Goal: Register for event/course

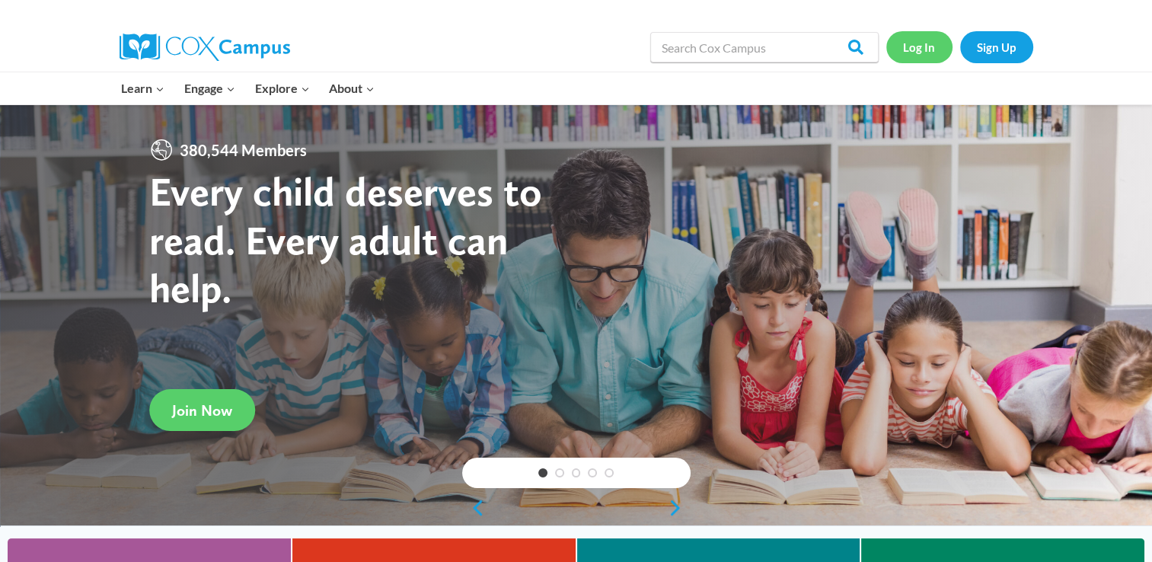
click at [933, 52] on link "Log In" at bounding box center [919, 46] width 66 height 31
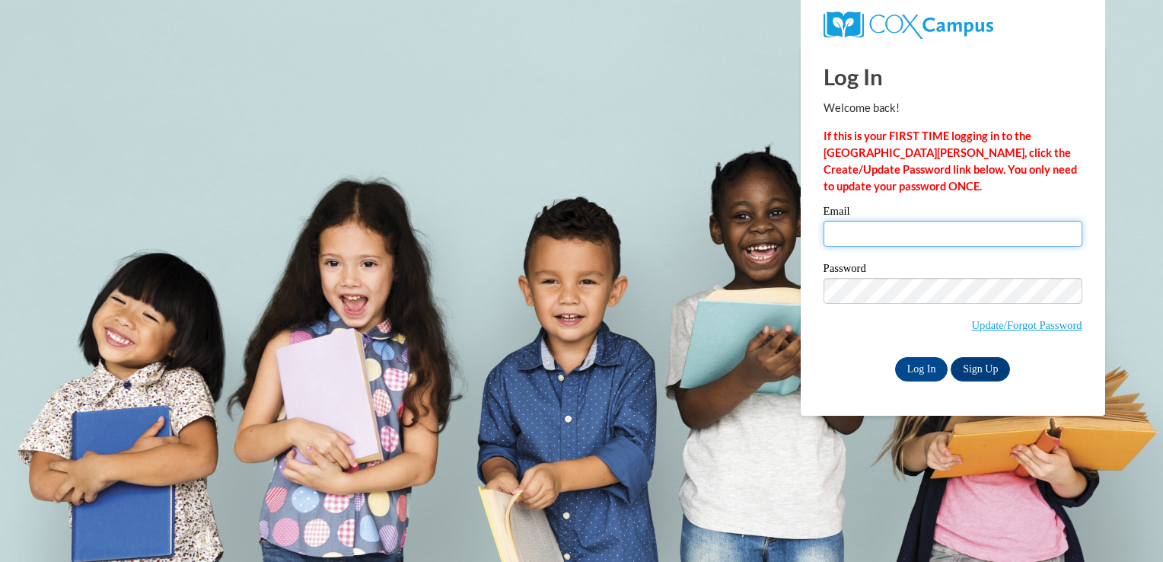
click at [868, 239] on input "Email" at bounding box center [953, 234] width 259 height 26
type input "lflores-ramirez711@mail.jamessprunt.edu"
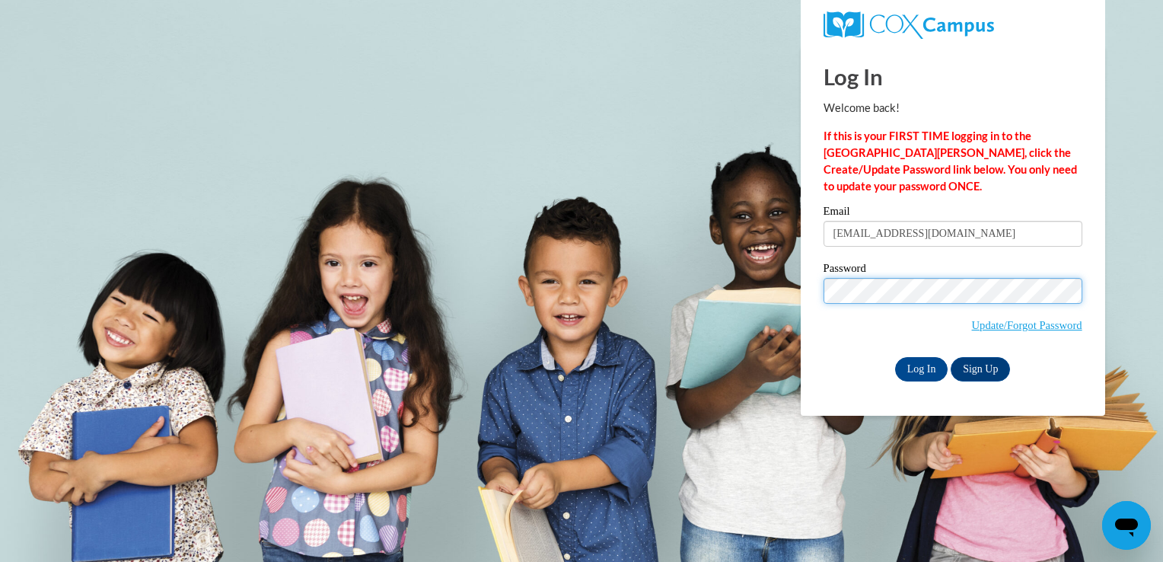
click at [895, 357] on input "Log In" at bounding box center [921, 369] width 53 height 24
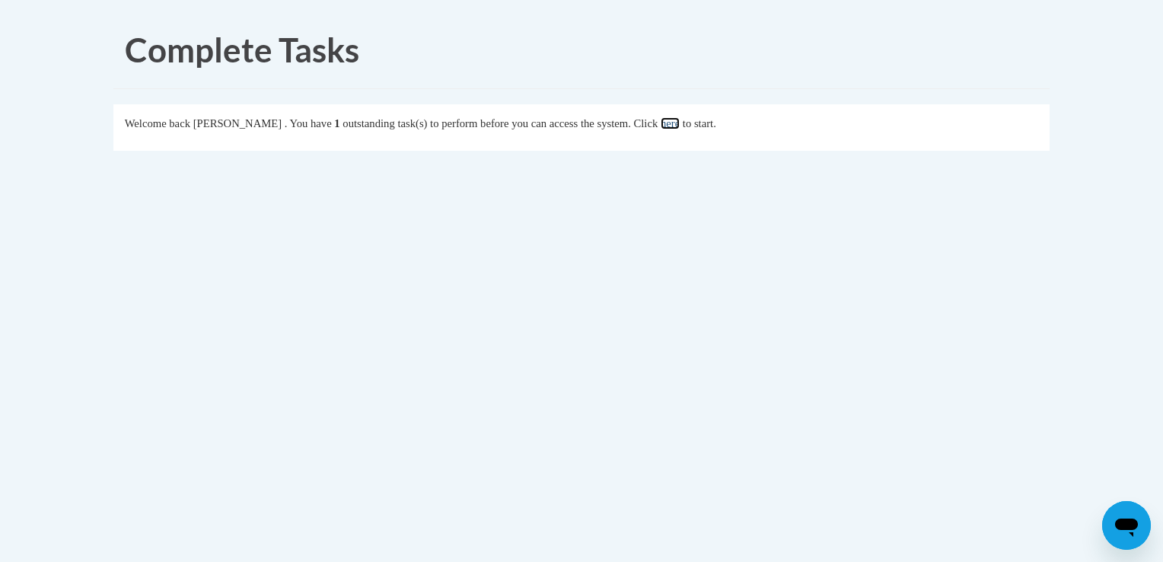
click at [680, 120] on link "here" at bounding box center [670, 123] width 19 height 12
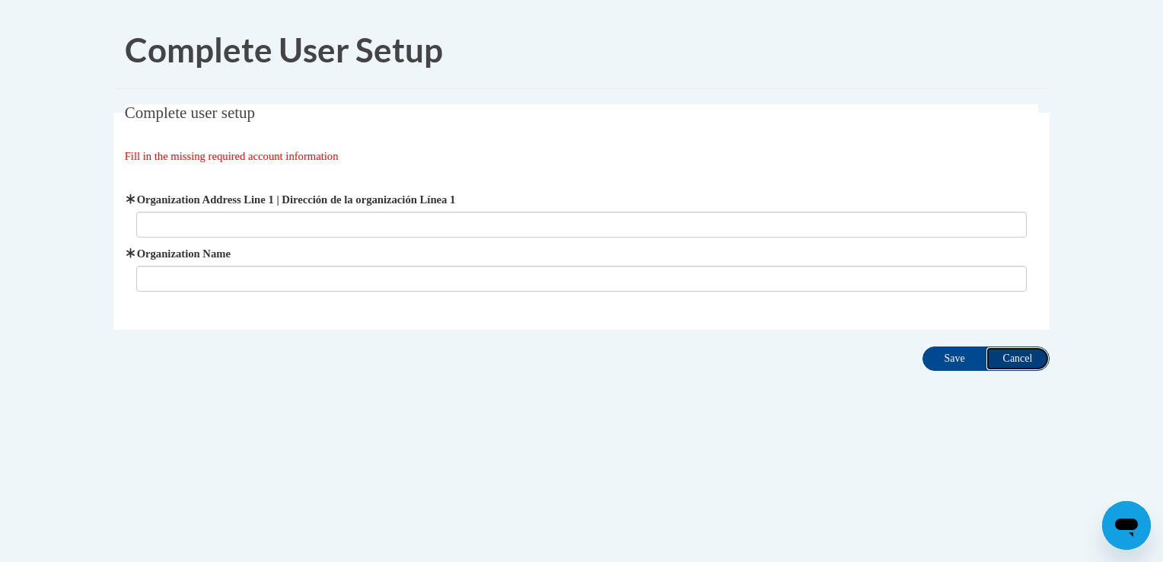
click at [996, 355] on input "Cancel" at bounding box center [1018, 358] width 64 height 24
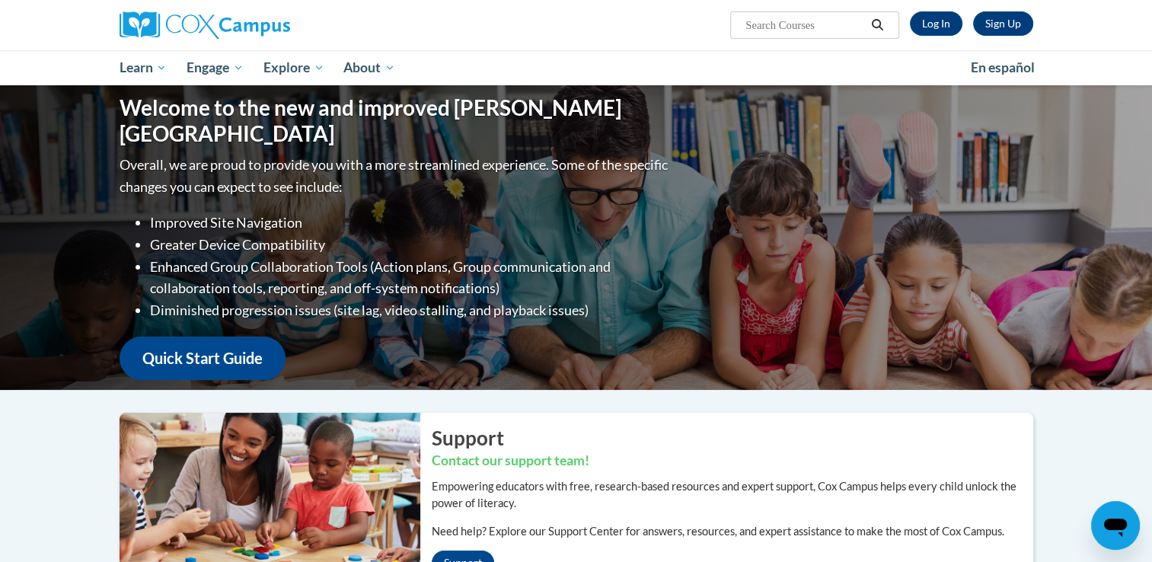
click at [787, 29] on input "Search..." at bounding box center [805, 25] width 122 height 18
type input "Early Literacy"
click at [940, 20] on link "Log In" at bounding box center [936, 23] width 53 height 24
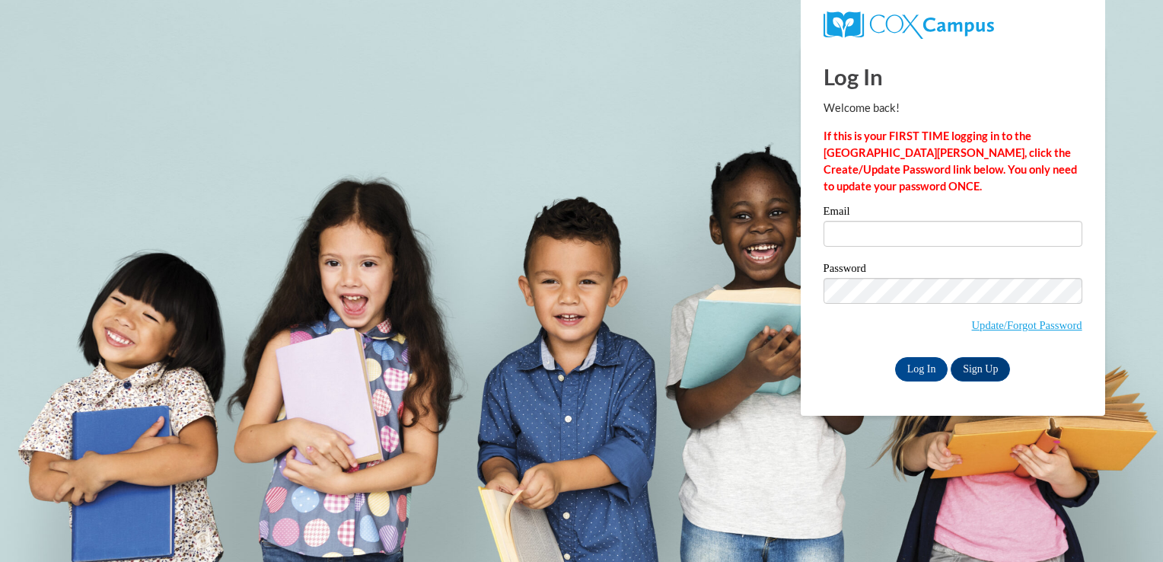
type input "lflores-ramirez711@mail.jamessprunt.edu"
click at [939, 234] on input "lflores-ramirez711@mail.jamessprunt.edu" at bounding box center [953, 234] width 259 height 26
click at [927, 368] on input "Log In" at bounding box center [921, 369] width 53 height 24
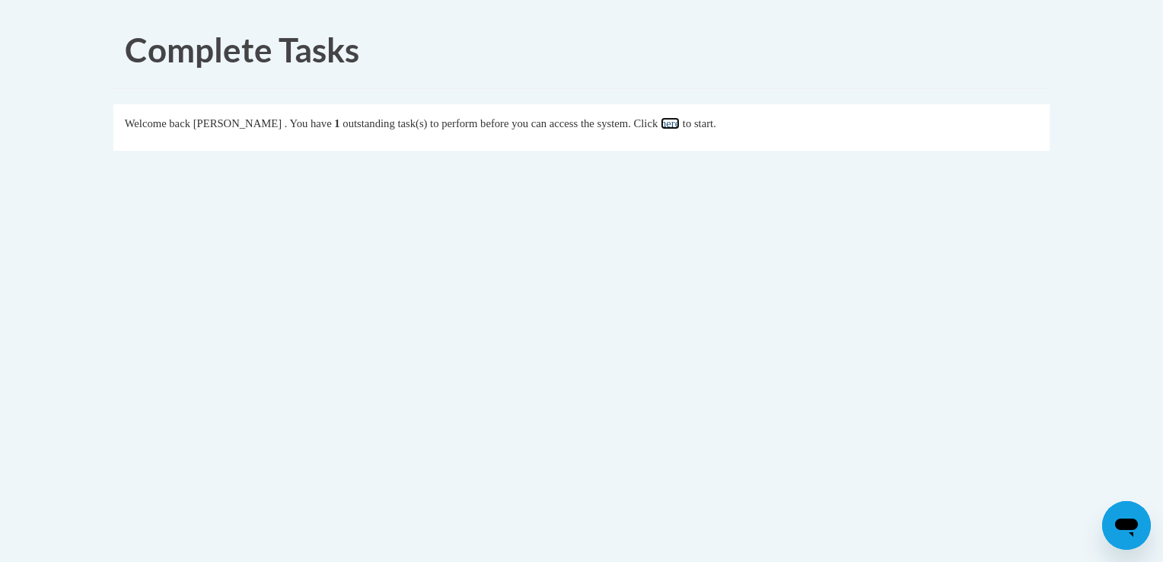
click at [680, 126] on link "here" at bounding box center [670, 123] width 19 height 12
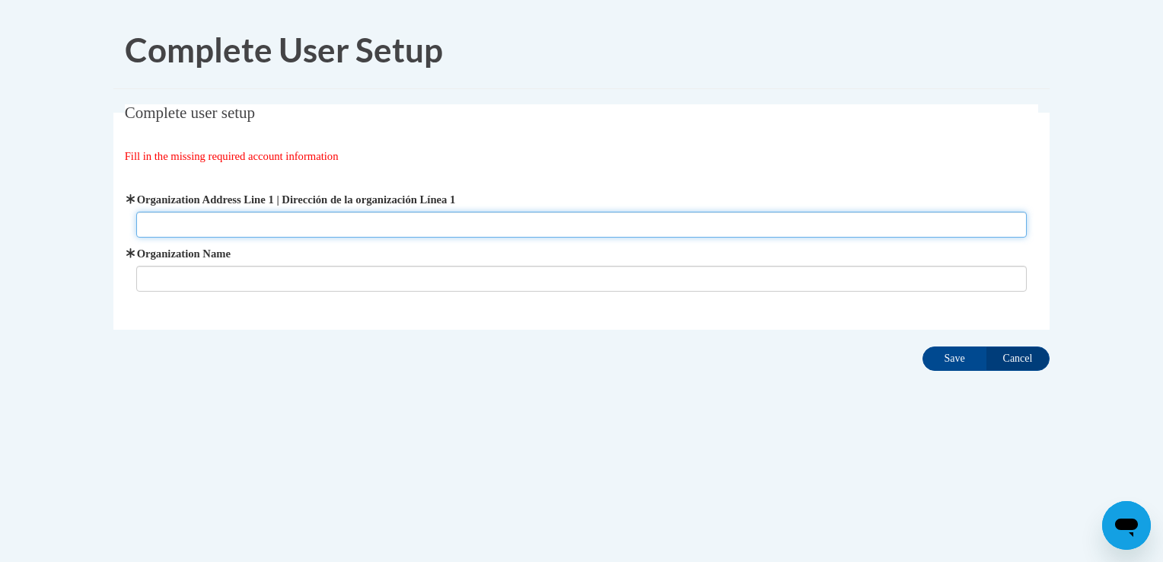
click at [379, 236] on input "Organization Address Line 1 | Dirección de la organización Línea 1" at bounding box center [581, 225] width 891 height 26
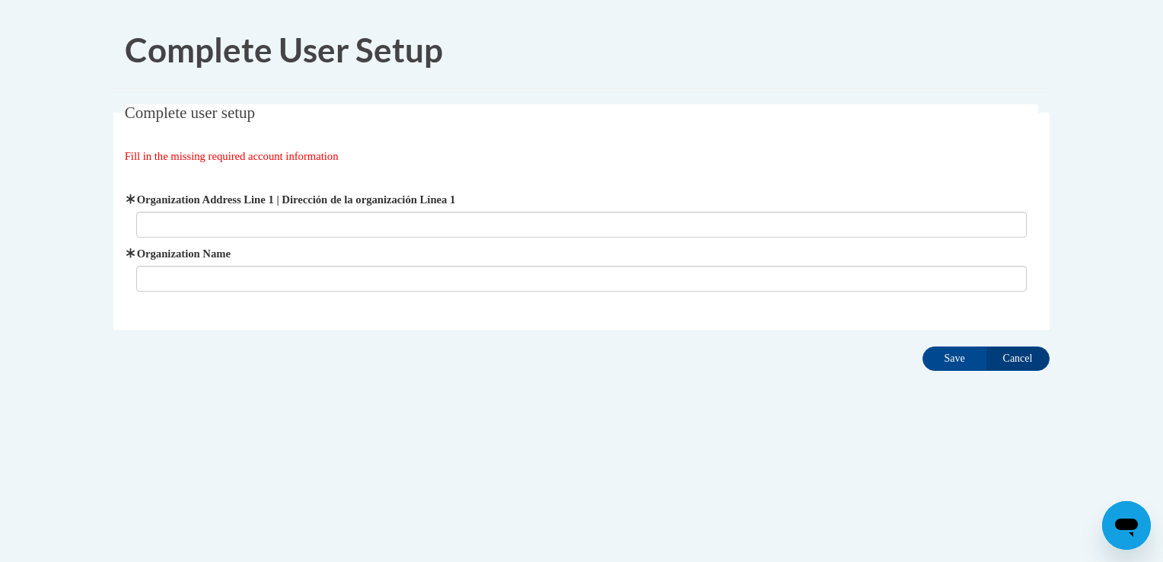
click at [339, 155] on span "Fill in the missing required account information" at bounding box center [232, 156] width 214 height 12
click at [932, 349] on input "Save" at bounding box center [954, 358] width 64 height 24
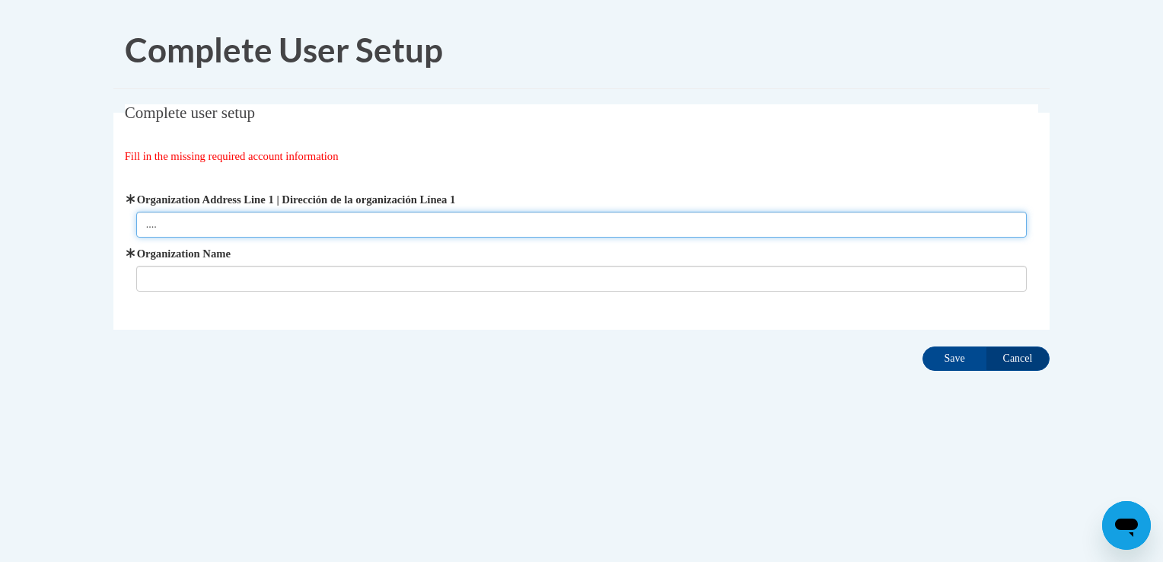
type input "...."
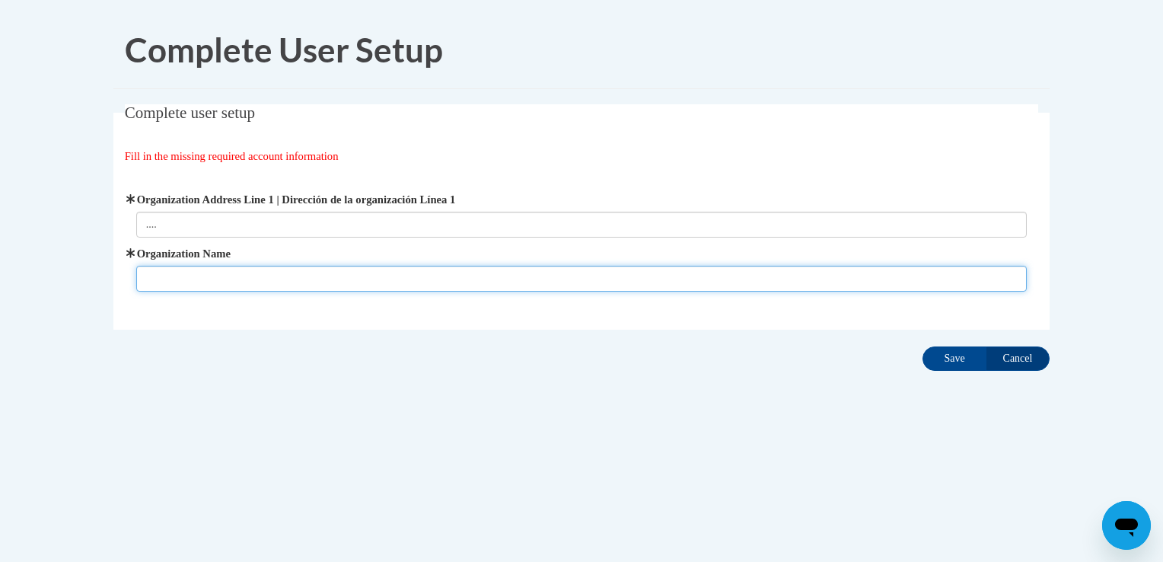
click at [831, 283] on input "Organization Name" at bounding box center [581, 279] width 891 height 26
type input "......"
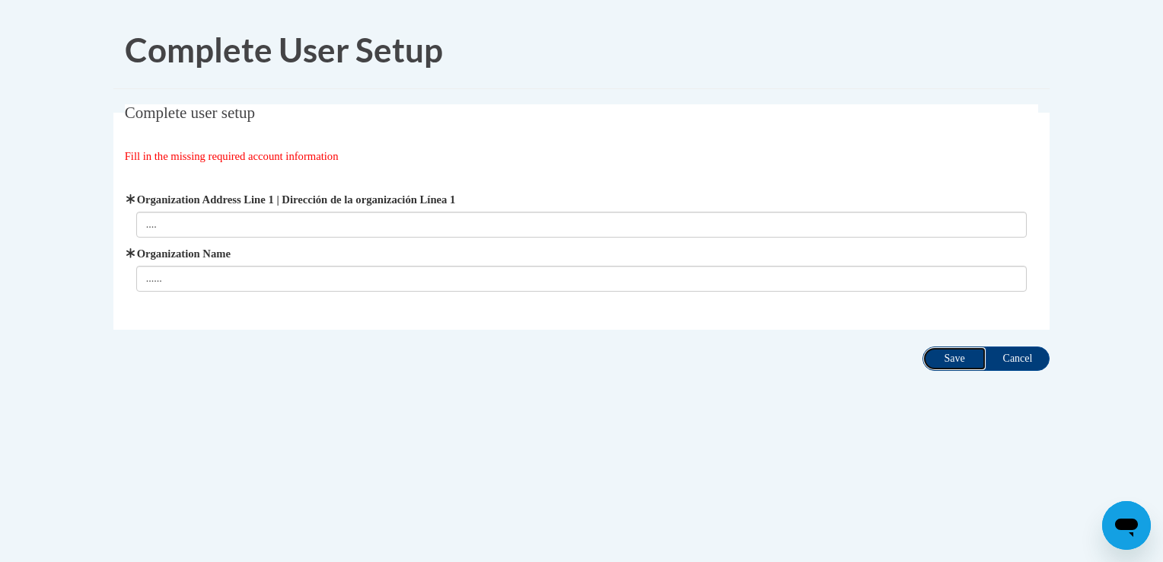
click at [948, 361] on input "Save" at bounding box center [954, 358] width 64 height 24
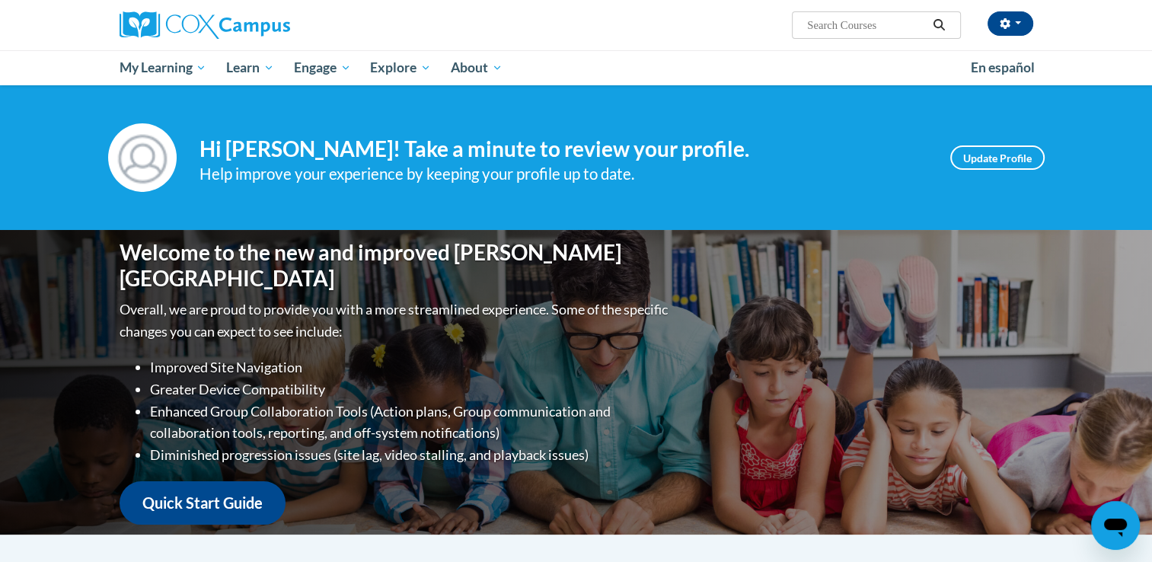
drag, startPoint x: 1005, startPoint y: 142, endPoint x: 997, endPoint y: 154, distance: 14.4
click at [1005, 142] on div "Your profile Hi Lizbeth Flores-Ramirez! Take a minute to review your profile. H…" at bounding box center [576, 157] width 959 height 68
click at [996, 155] on link "Update Profile" at bounding box center [997, 157] width 94 height 24
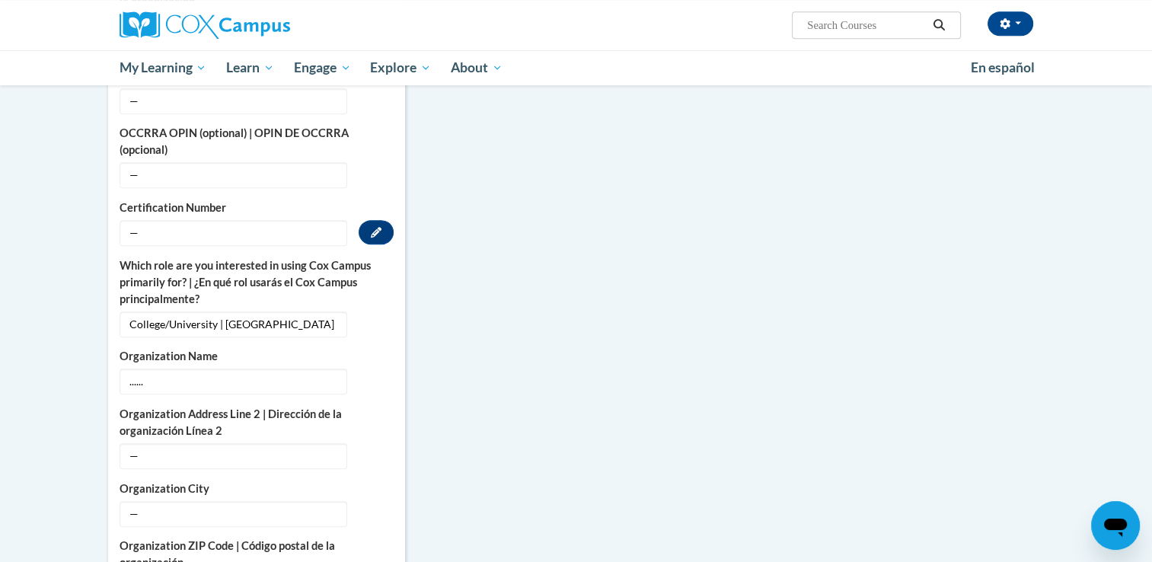
scroll to position [685, 0]
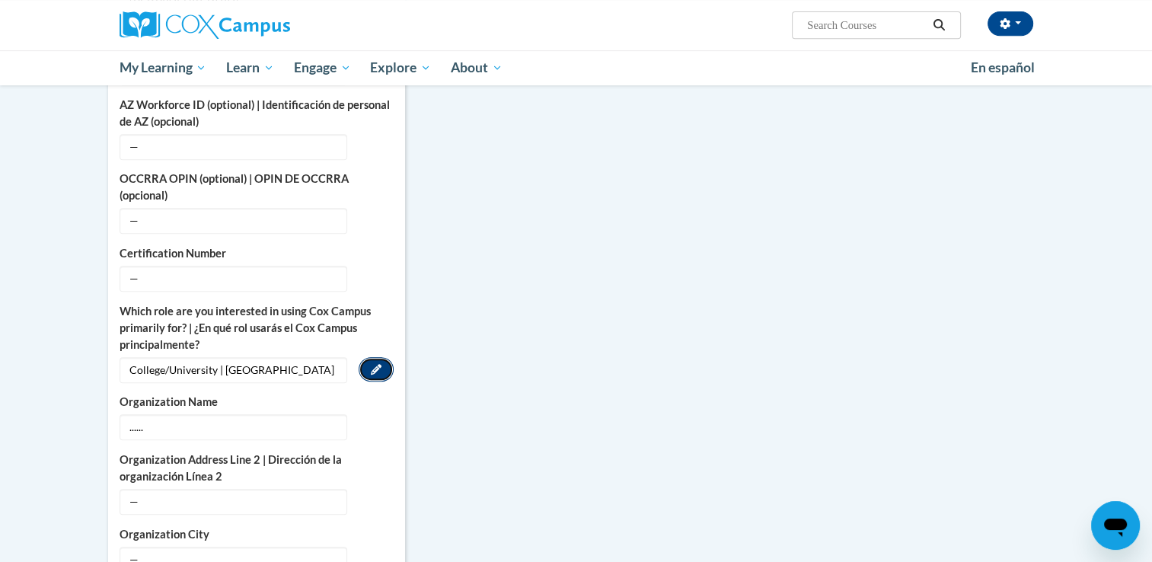
click at [378, 364] on icon "Custom profile fields" at bounding box center [376, 369] width 11 height 11
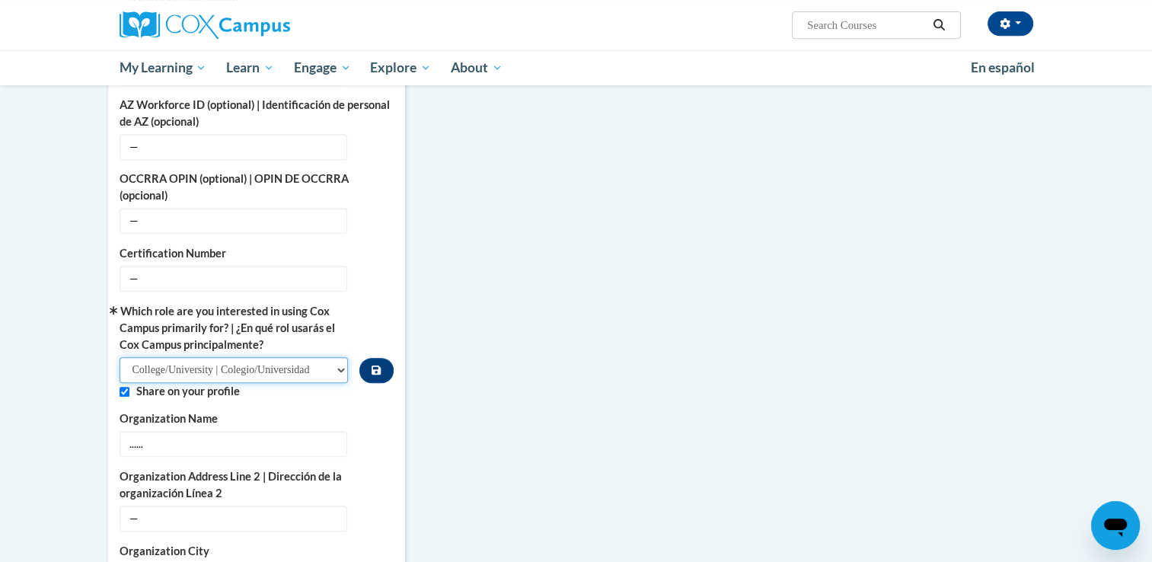
click at [340, 357] on select "Please Select College/University | Colegio/Universidad Community/Nonprofit Part…" at bounding box center [233, 370] width 229 height 26
click at [534, 309] on div "More About Me Click or press to edit any of the profile fields below. Select mu…" at bounding box center [576, 371] width 959 height 1236
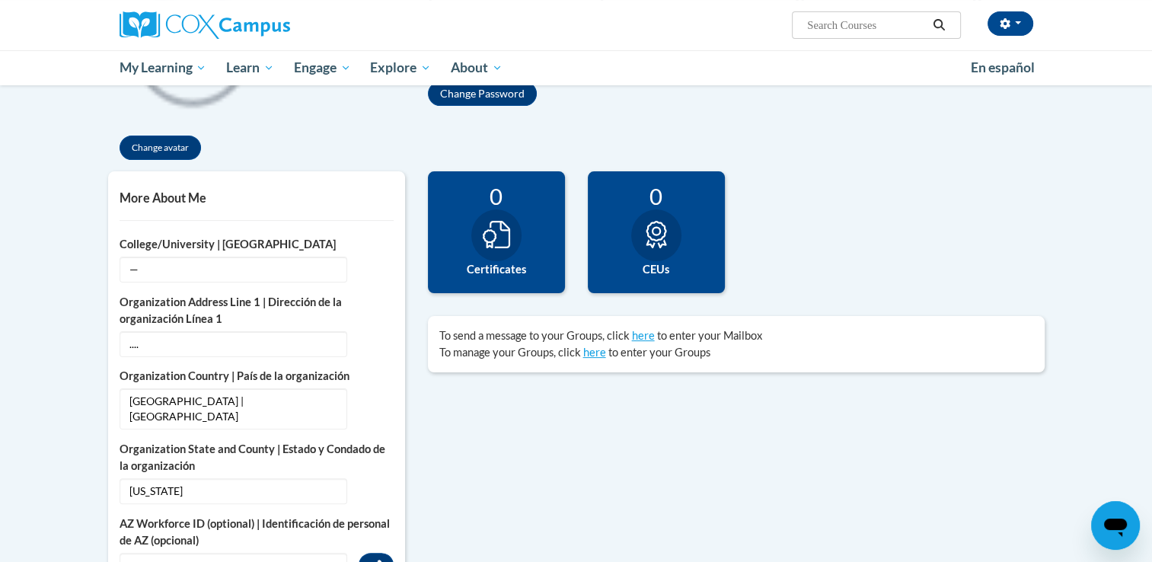
scroll to position [228, 0]
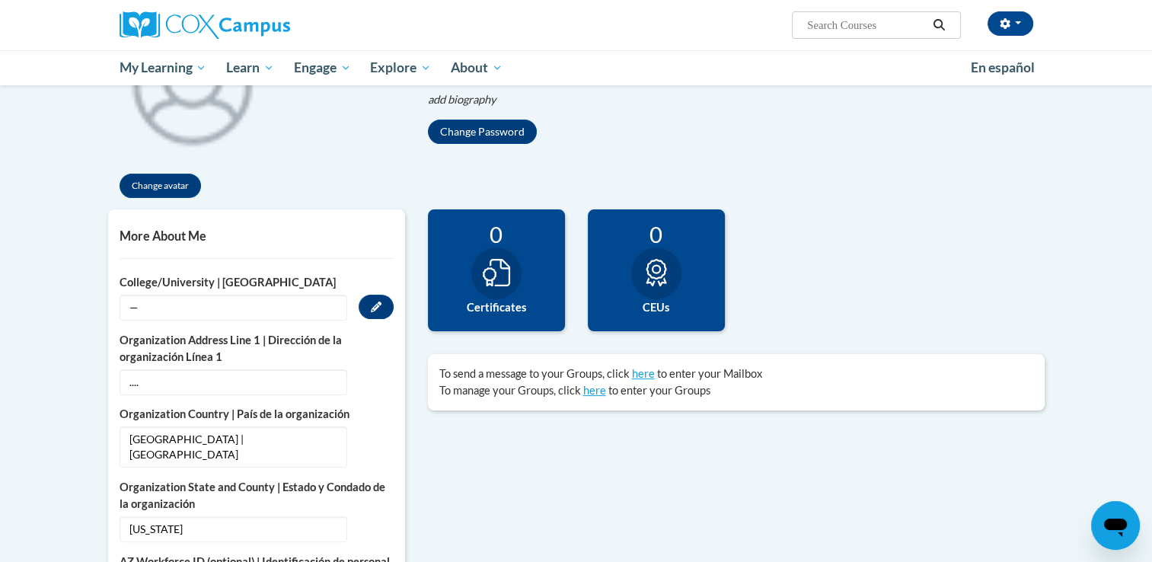
click at [256, 312] on span "—" at bounding box center [233, 308] width 228 height 26
drag, startPoint x: 256, startPoint y: 312, endPoint x: 367, endPoint y: 295, distance: 112.5
click at [367, 295] on button "Edit" at bounding box center [375, 307] width 35 height 24
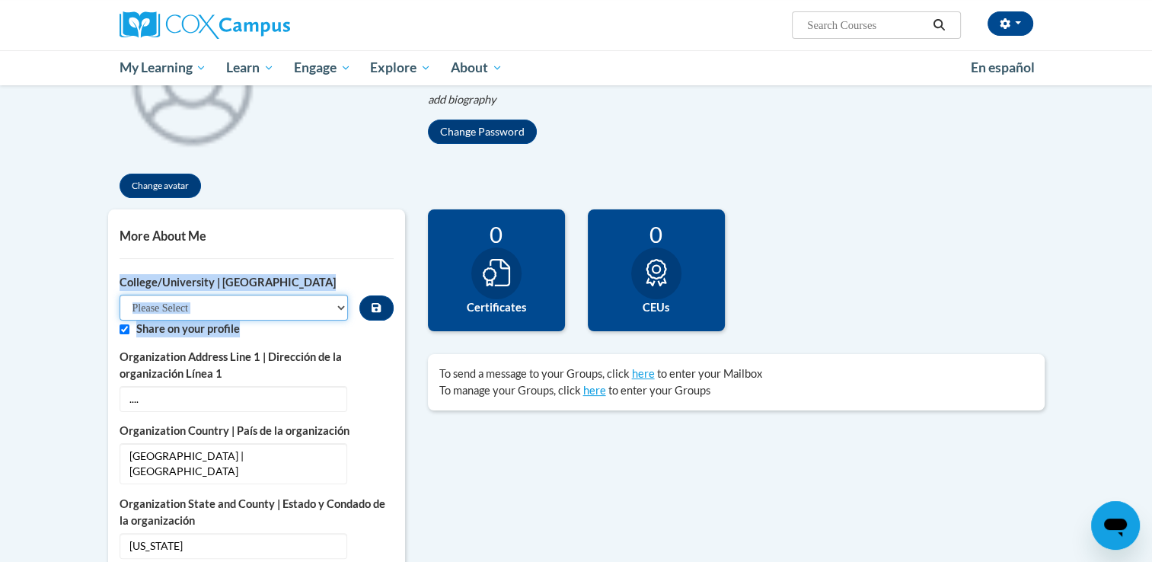
click at [268, 303] on select "Please Select College/University Staff | Empleado universitario College/Univers…" at bounding box center [233, 308] width 229 height 26
select select "99b32b07-cffc-426c-8bf6-0cd77760d84b"
click at [119, 295] on select "Please Select College/University Staff | Empleado universitario College/Univers…" at bounding box center [233, 308] width 229 height 26
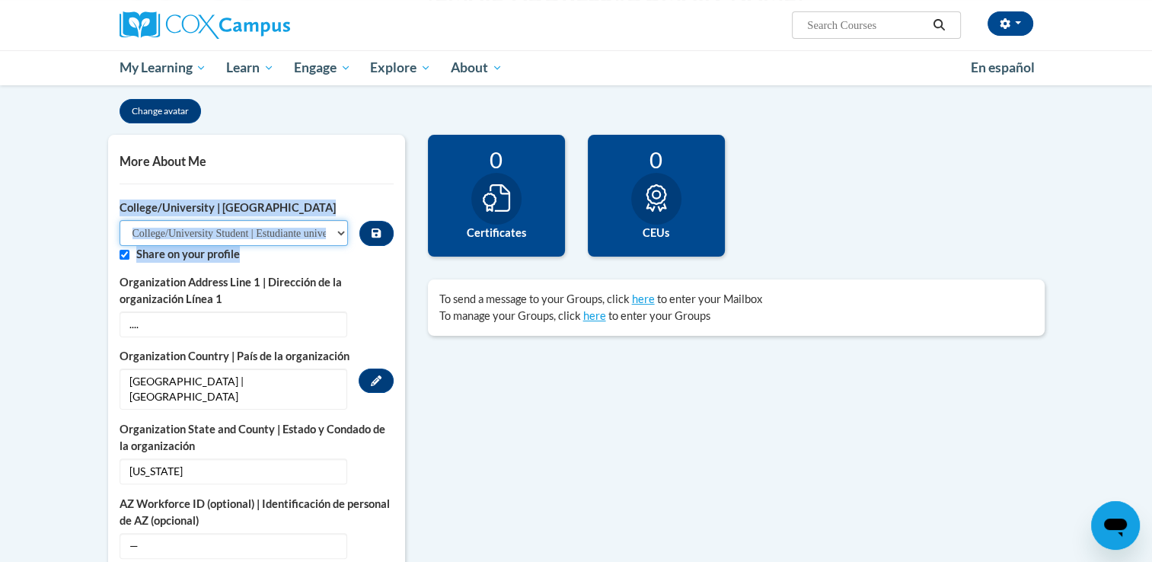
scroll to position [304, 0]
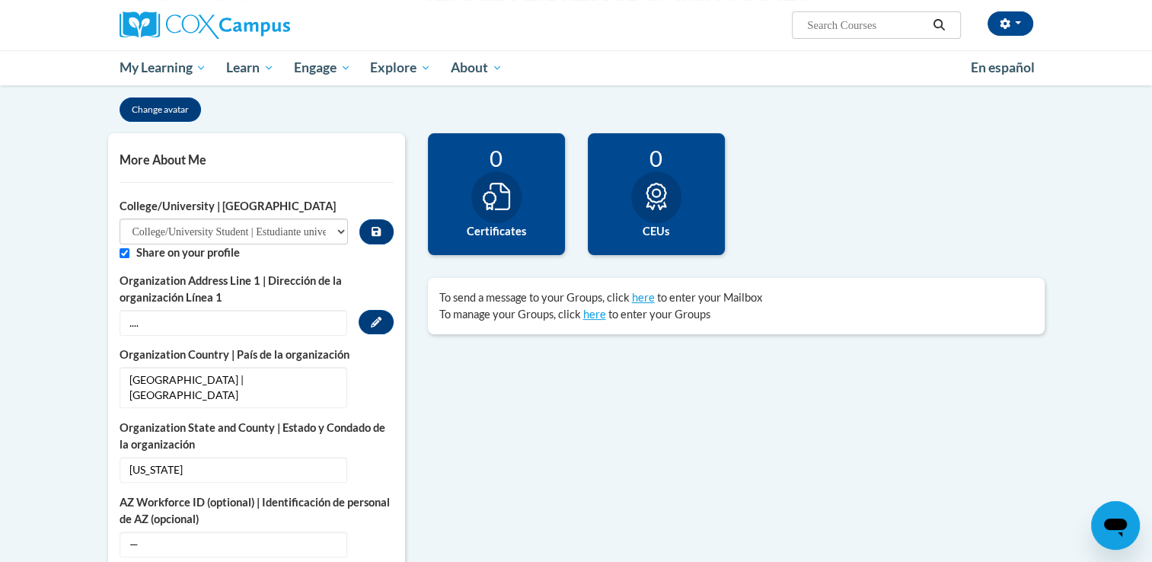
click at [294, 327] on span "...." at bounding box center [233, 323] width 228 height 26
drag, startPoint x: 294, startPoint y: 327, endPoint x: 128, endPoint y: 320, distance: 166.1
click at [128, 320] on span "...." at bounding box center [233, 323] width 228 height 26
drag, startPoint x: 128, startPoint y: 320, endPoint x: 151, endPoint y: 327, distance: 24.8
click at [151, 327] on span "...." at bounding box center [233, 323] width 228 height 26
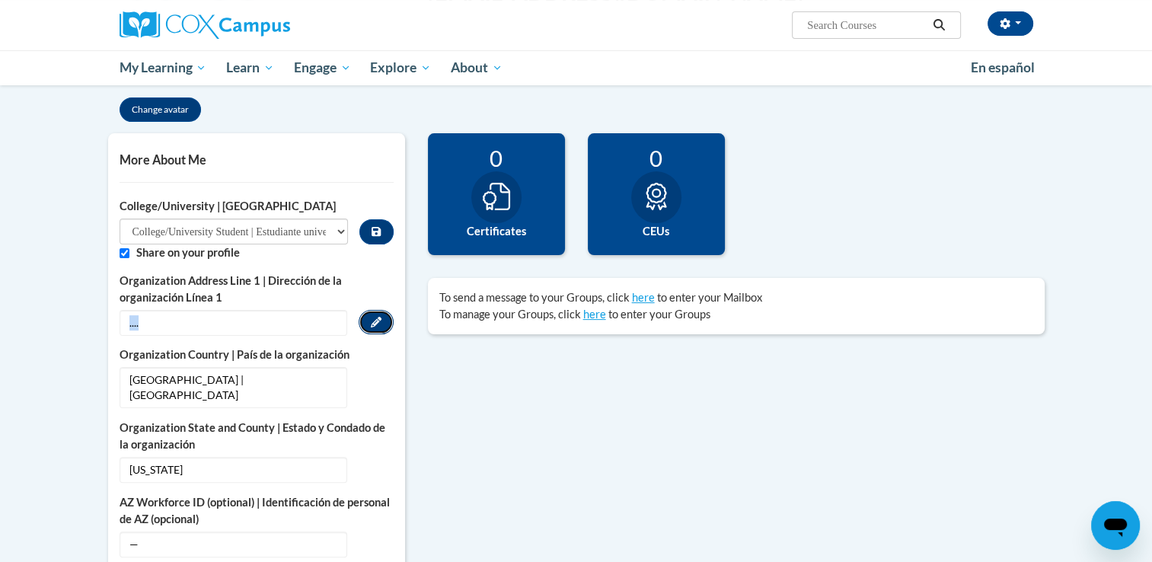
click at [369, 329] on button "Edit" at bounding box center [375, 322] width 35 height 24
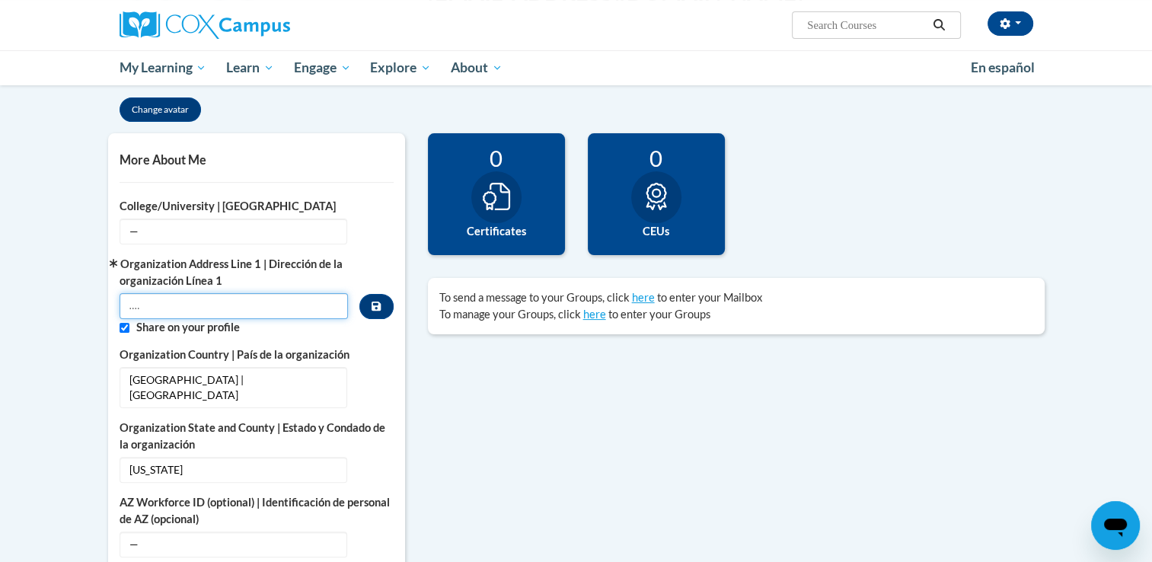
click at [244, 312] on input "...." at bounding box center [233, 306] width 229 height 26
drag, startPoint x: 239, startPoint y: 312, endPoint x: 97, endPoint y: 303, distance: 141.9
click at [201, 230] on span "—" at bounding box center [233, 231] width 228 height 26
click at [377, 231] on icon "Custom profile fields" at bounding box center [376, 230] width 11 height 11
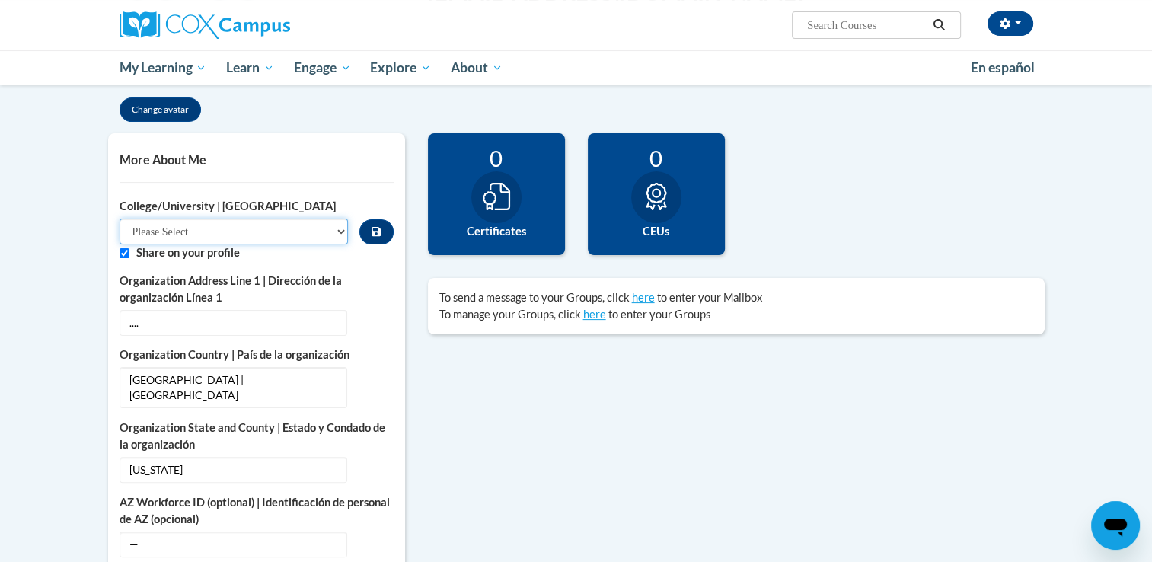
click at [299, 228] on select "Please Select College/University Staff | Empleado universitario College/Univers…" at bounding box center [233, 231] width 229 height 26
select select "99b32b07-cffc-426c-8bf6-0cd77760d84b"
click at [119, 218] on select "Please Select College/University Staff | Empleado universitario College/Univers…" at bounding box center [233, 231] width 229 height 26
click at [368, 234] on button "Custom profile fields" at bounding box center [375, 231] width 33 height 25
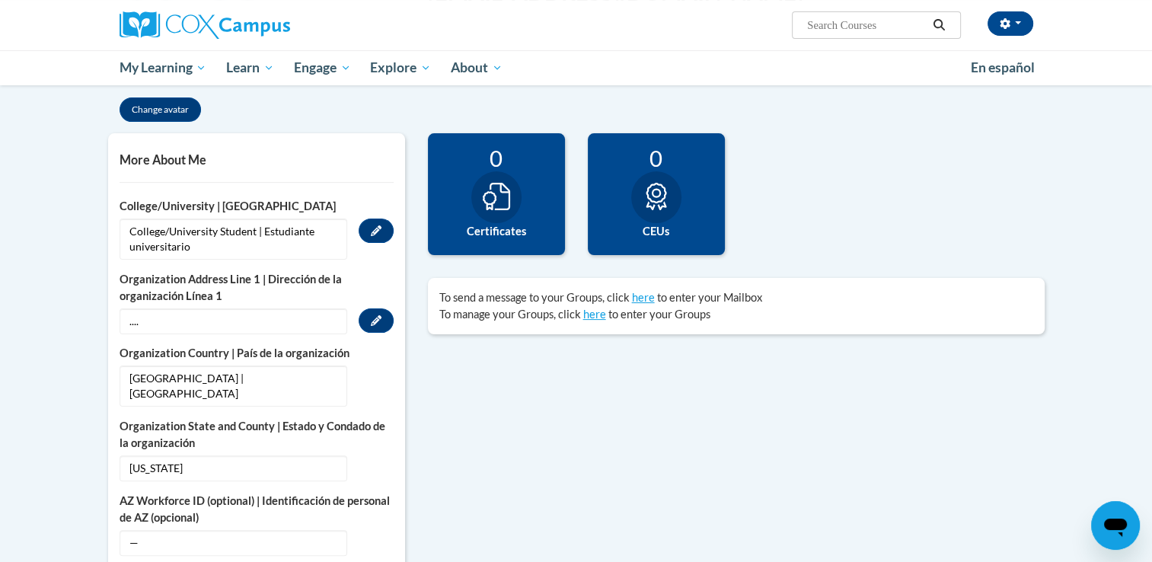
click at [286, 322] on span "...." at bounding box center [233, 321] width 228 height 26
drag, startPoint x: 286, startPoint y: 322, endPoint x: 145, endPoint y: 300, distance: 143.3
click at [145, 300] on span "Organization Address Line 1 | Dirección de la organización Línea 1 .... Edit" at bounding box center [256, 311] width 274 height 45
drag, startPoint x: 145, startPoint y: 300, endPoint x: 199, endPoint y: 325, distance: 59.6
click at [170, 324] on span "...." at bounding box center [233, 321] width 228 height 26
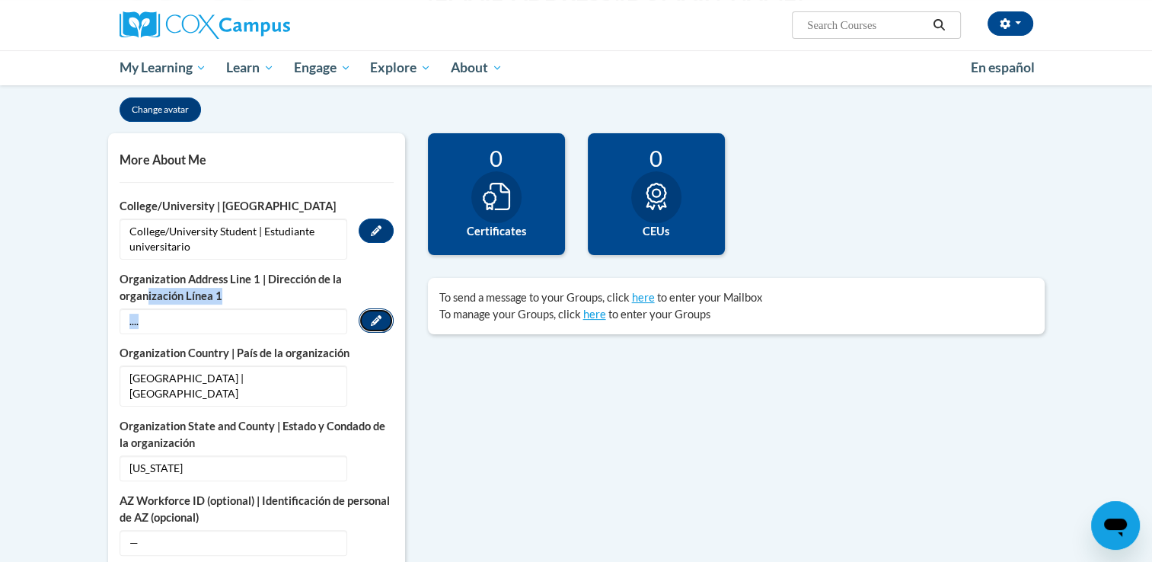
click at [362, 319] on button "Edit" at bounding box center [375, 320] width 35 height 24
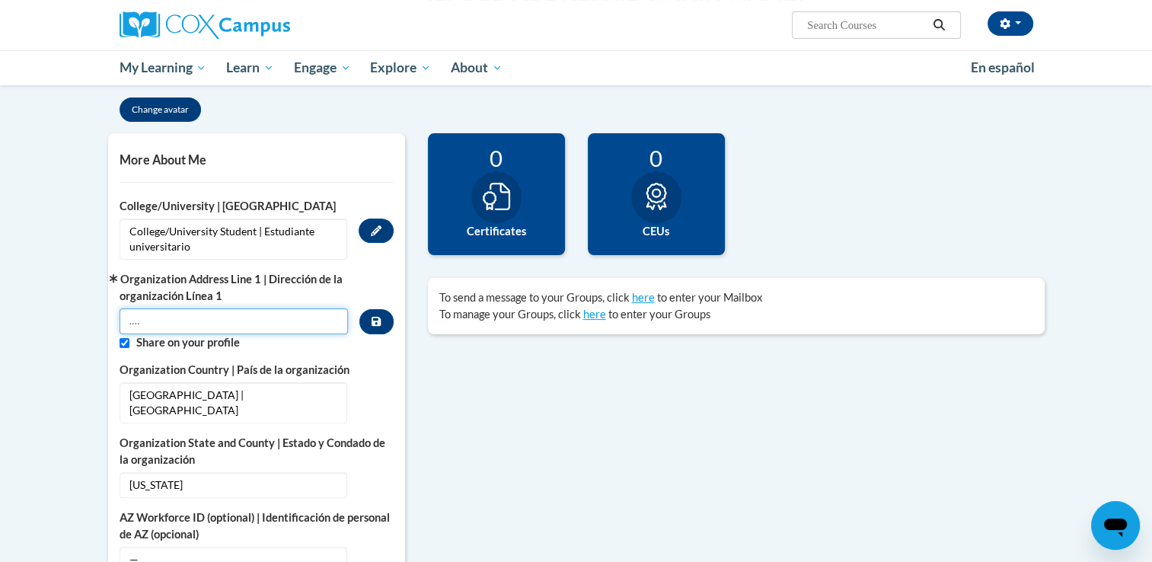
click at [260, 327] on input "...." at bounding box center [233, 321] width 229 height 26
drag, startPoint x: 260, startPoint y: 327, endPoint x: 99, endPoint y: 311, distance: 162.2
click at [120, 341] on input "Custom profile fields" at bounding box center [124, 343] width 10 height 10
checkbox input "false"
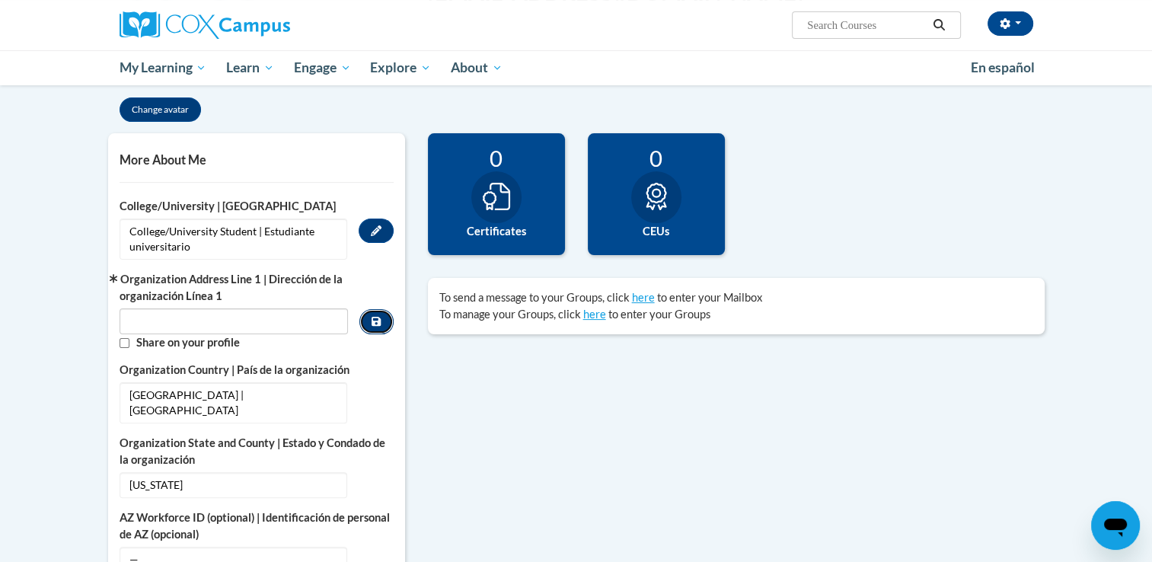
click at [372, 321] on icon "Custom profile fields" at bounding box center [375, 321] width 9 height 9
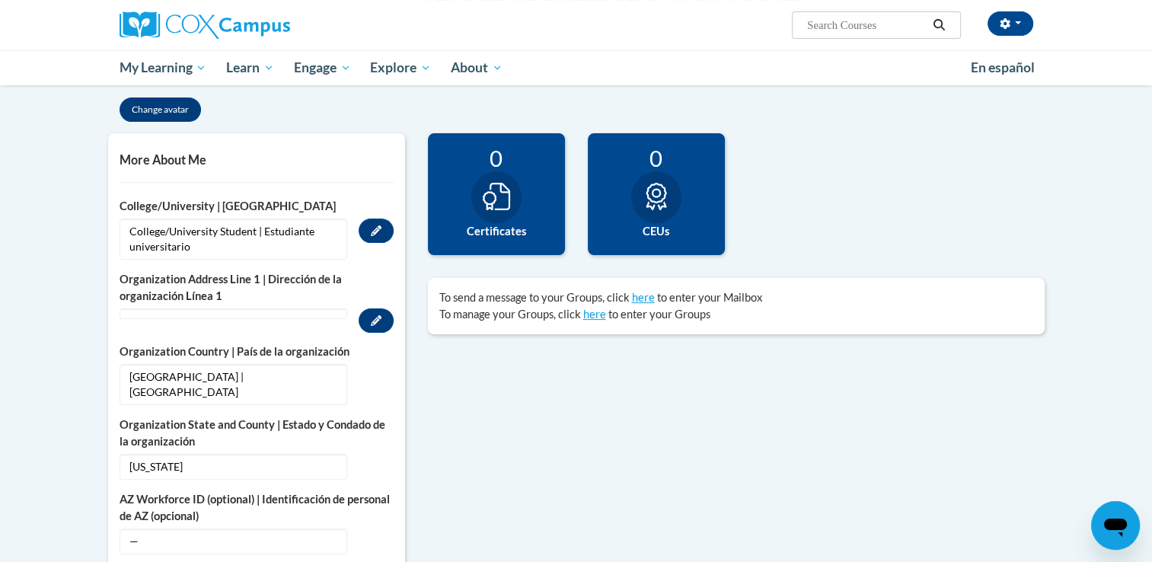
click at [871, 25] on input "Search..." at bounding box center [866, 25] width 122 height 18
type input "e"
type input "Early Literacy"
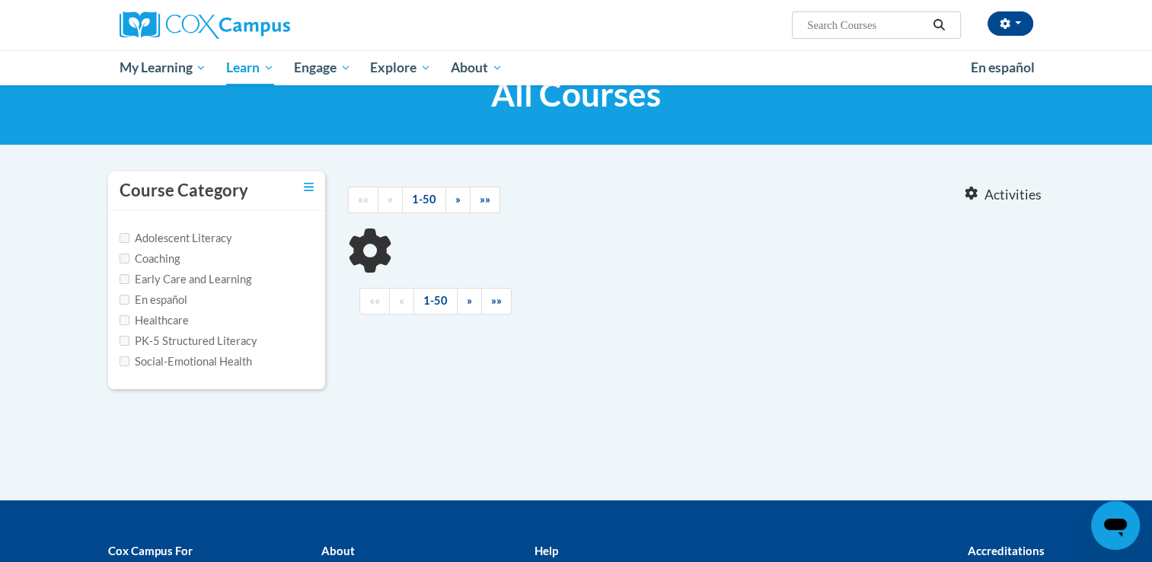
type input "Early Literacy"
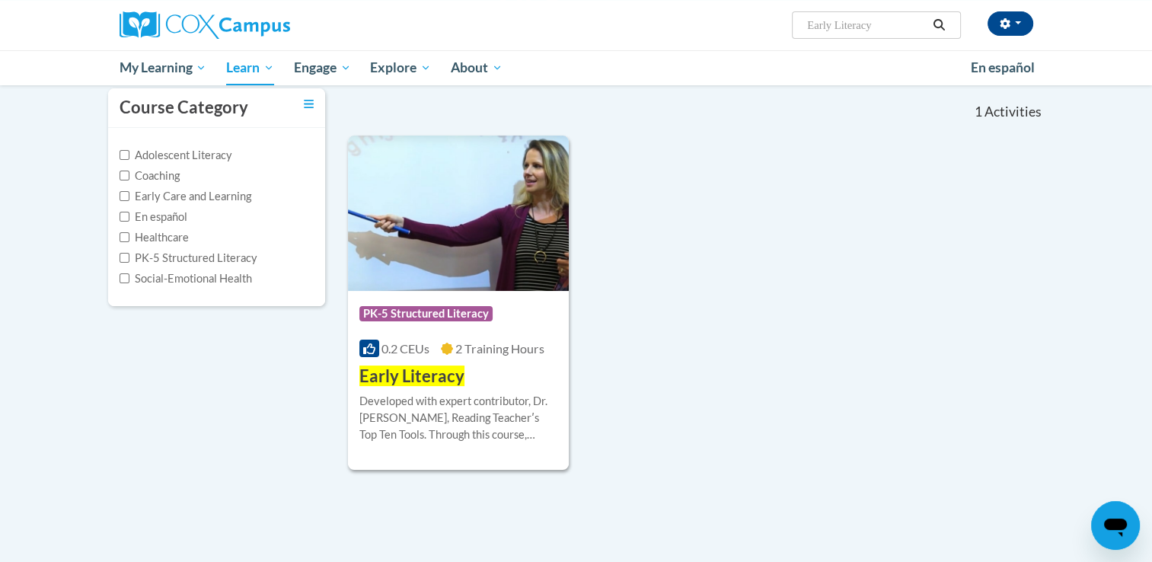
scroll to position [152, 0]
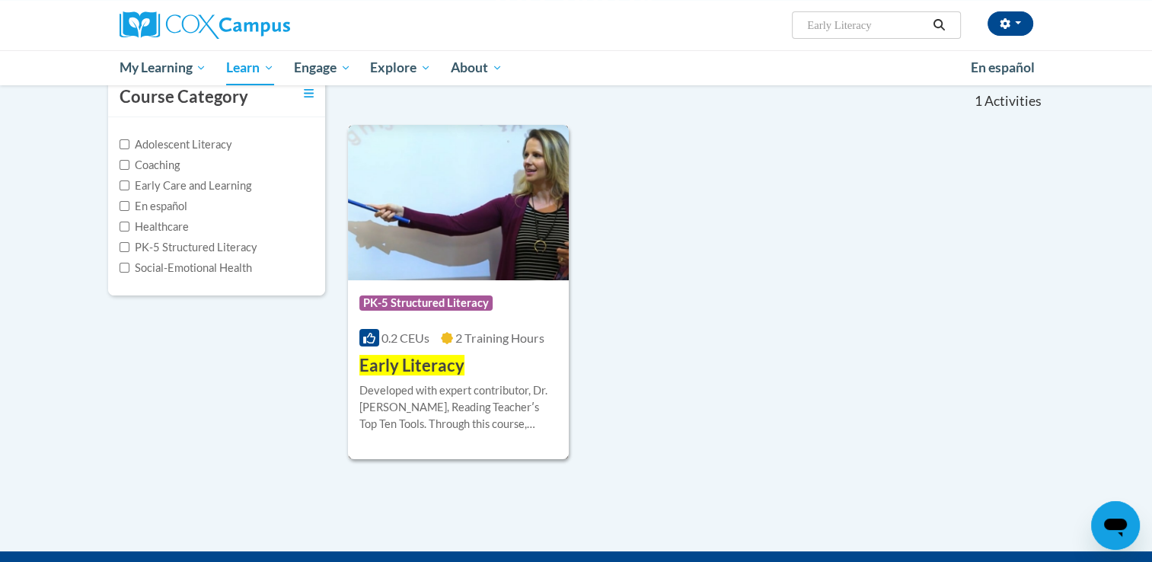
click at [443, 365] on span "Early Literacy" at bounding box center [411, 365] width 105 height 21
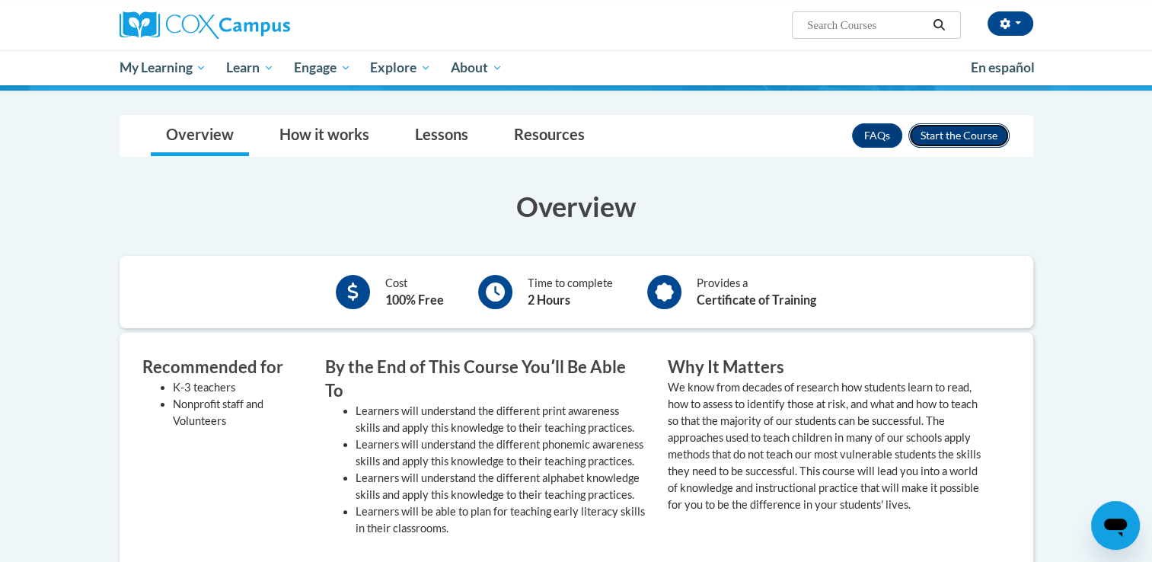
click at [961, 136] on button "Enroll" at bounding box center [958, 135] width 101 height 24
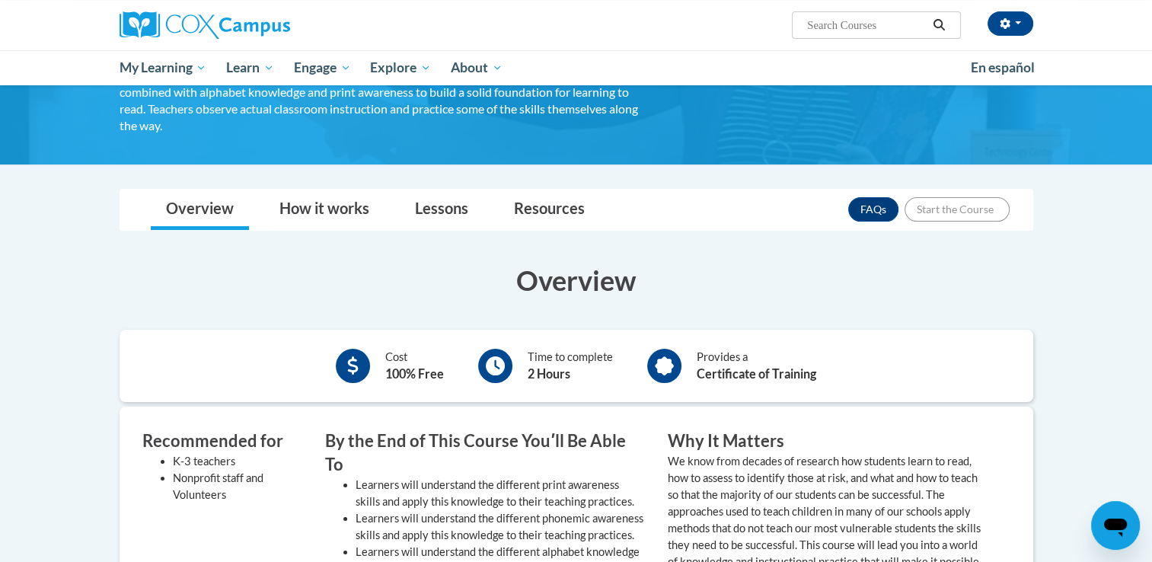
scroll to position [152, 0]
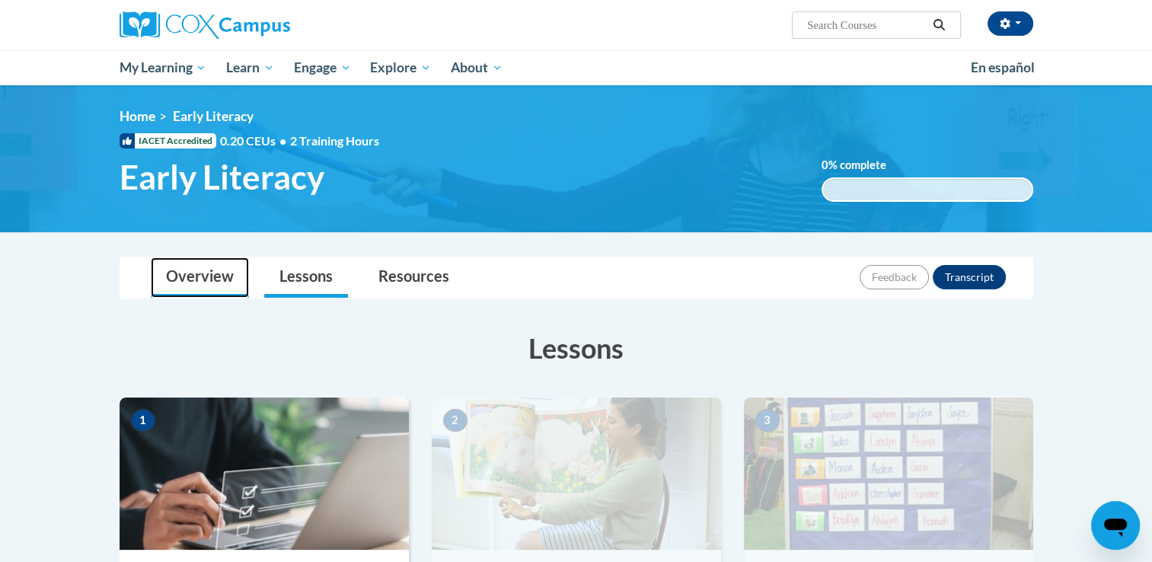
click at [211, 267] on link "Overview" at bounding box center [200, 277] width 98 height 40
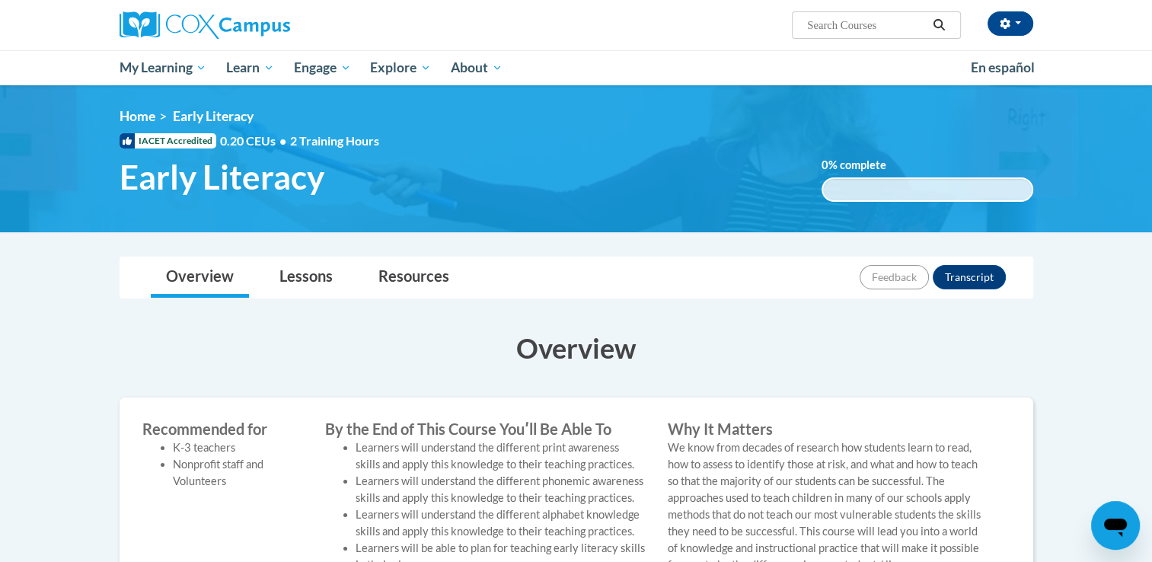
click at [854, 23] on input "Search..." at bounding box center [866, 25] width 122 height 18
type input "systematic and explicit phonics instruction"
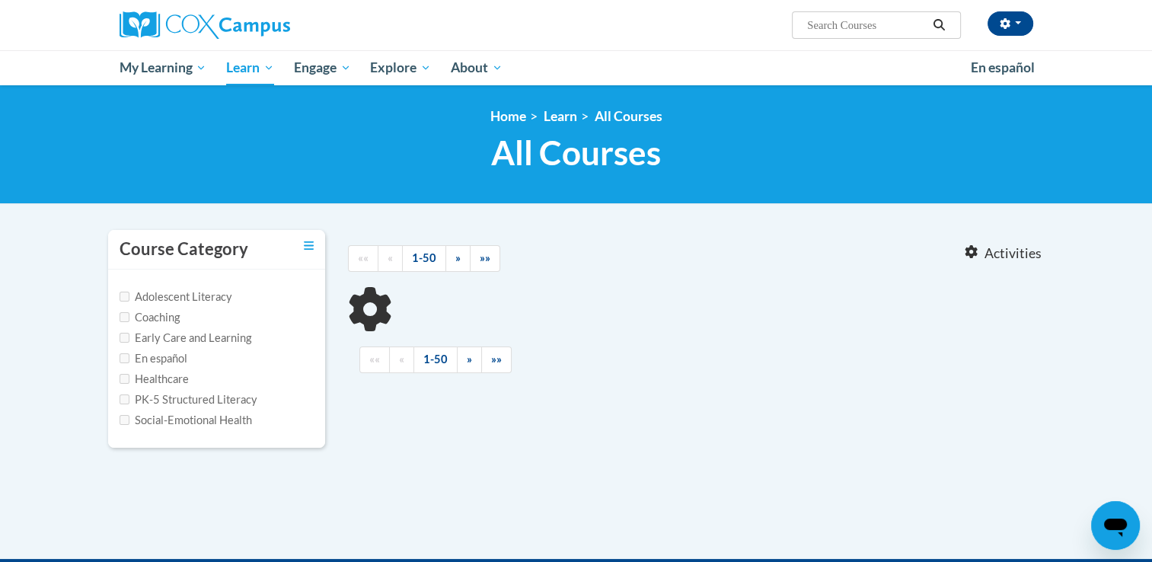
type input "systematic and explicit phonics instruction"
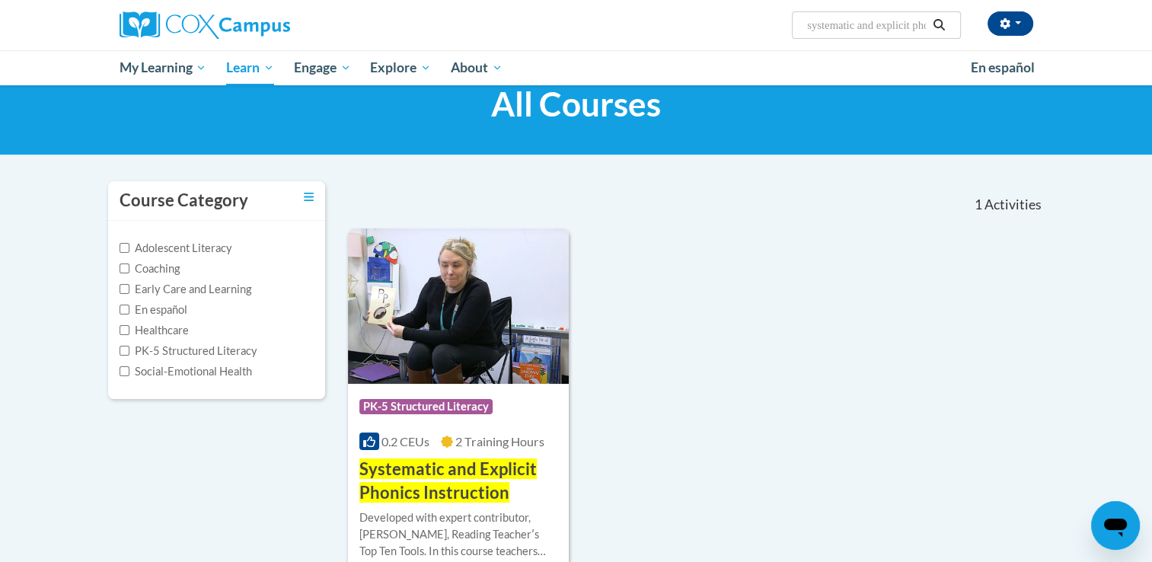
scroll to position [228, 0]
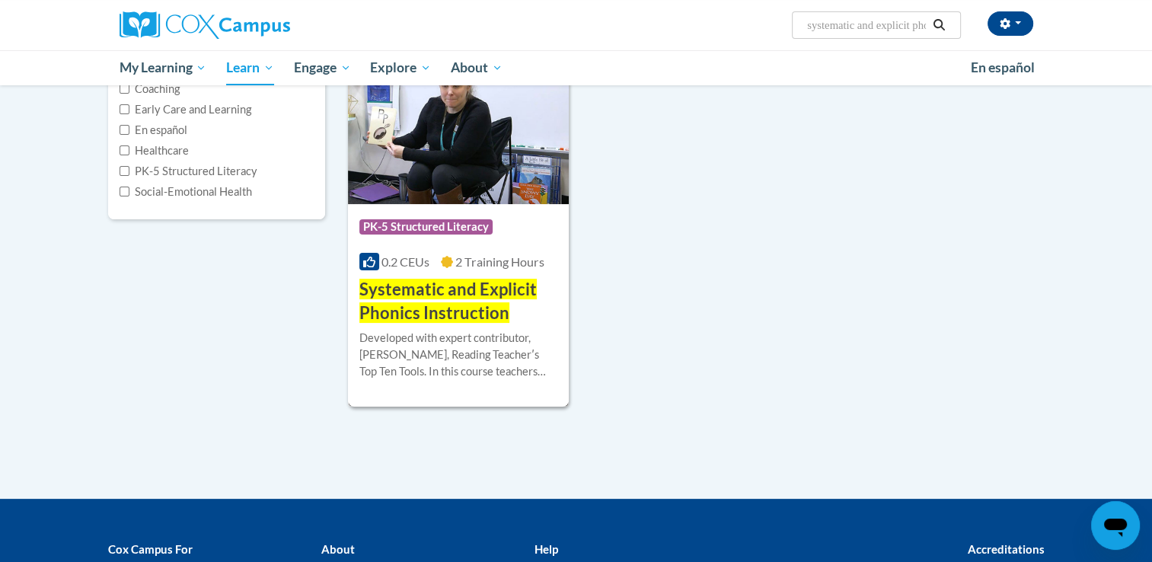
click at [484, 301] on span "Systematic and Explicit Phonics Instruction" at bounding box center [447, 301] width 177 height 44
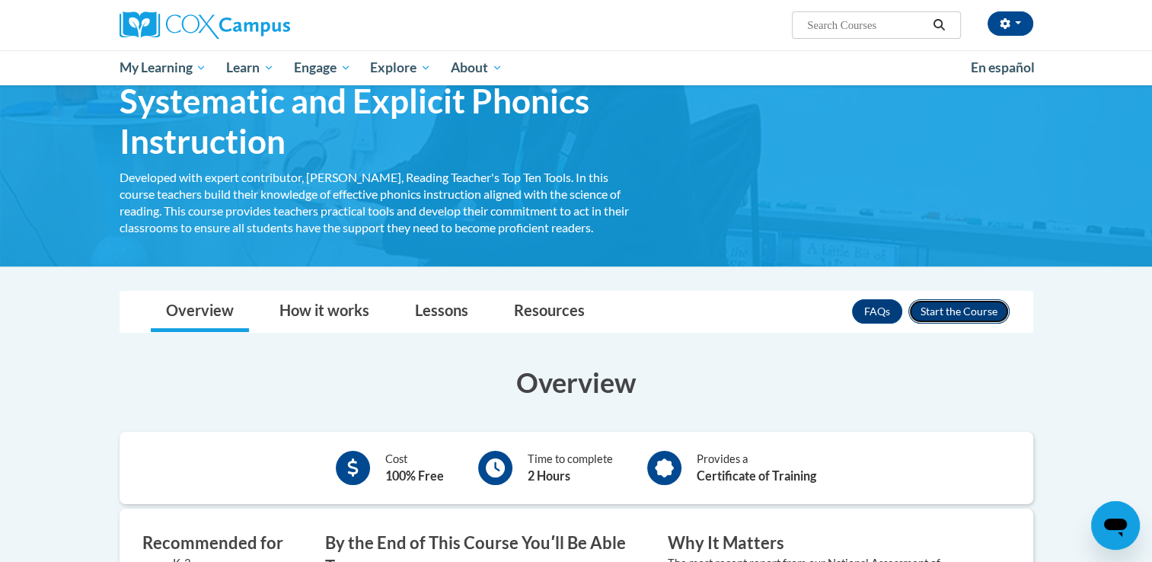
click at [946, 315] on button "Enroll" at bounding box center [958, 311] width 101 height 24
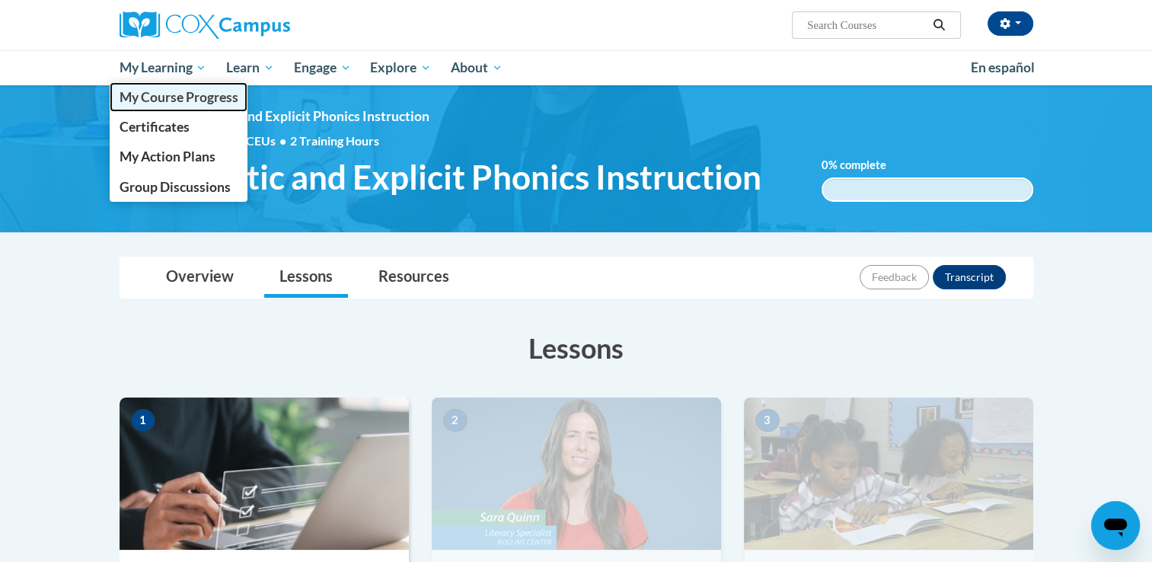
click at [202, 99] on span "My Course Progress" at bounding box center [178, 97] width 119 height 16
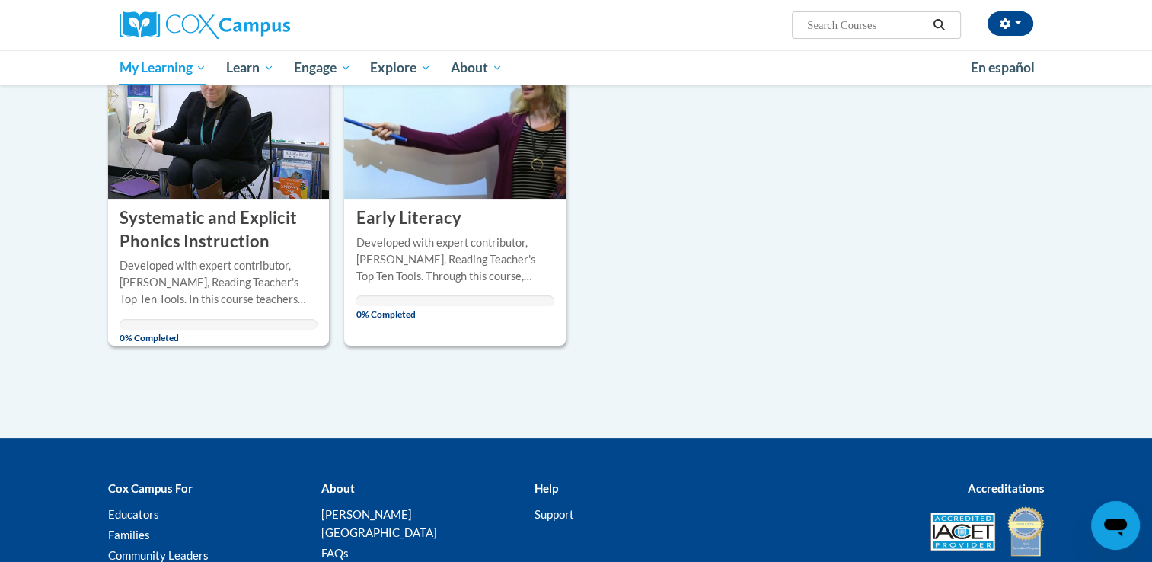
scroll to position [304, 0]
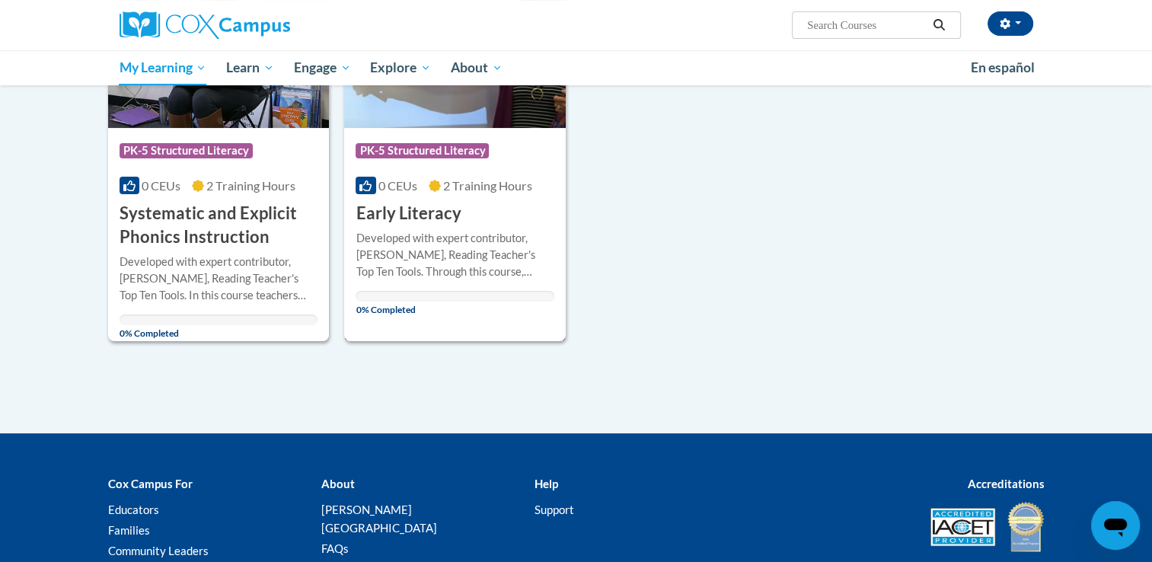
click at [438, 188] on icon at bounding box center [434, 186] width 12 height 12
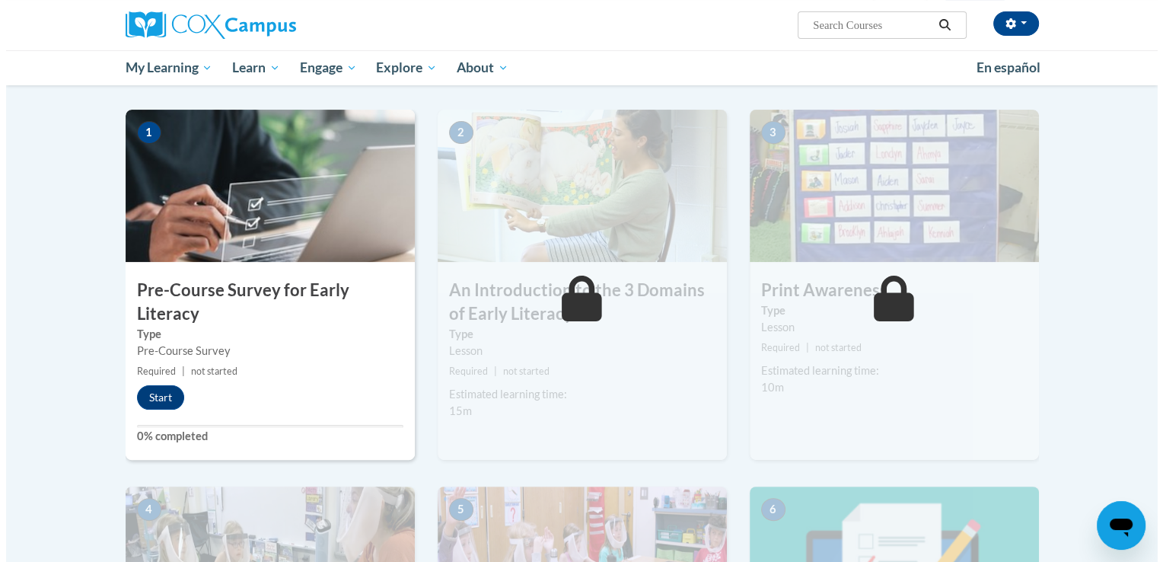
scroll to position [304, 0]
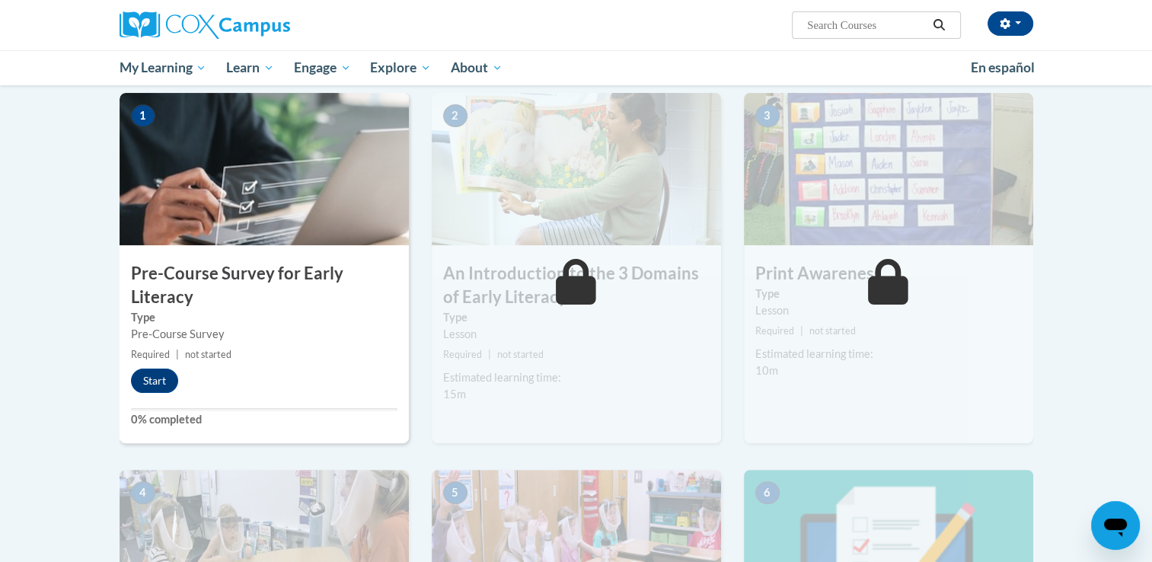
click at [289, 240] on img at bounding box center [263, 169] width 289 height 152
click at [149, 373] on button "Start" at bounding box center [154, 380] width 47 height 24
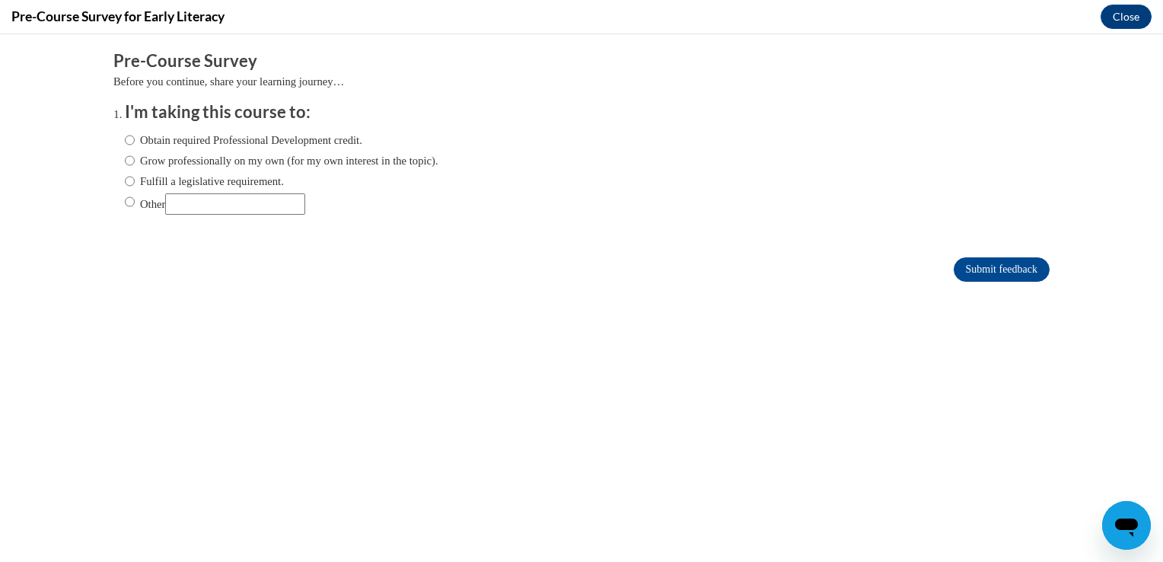
scroll to position [0, 0]
click at [317, 142] on label "Obtain required Professional Development credit." at bounding box center [243, 140] width 237 height 17
click at [135, 142] on input "Obtain required Professional Development credit." at bounding box center [130, 140] width 10 height 17
radio input "true"
click at [1002, 269] on input "Submit feedback" at bounding box center [1002, 269] width 96 height 24
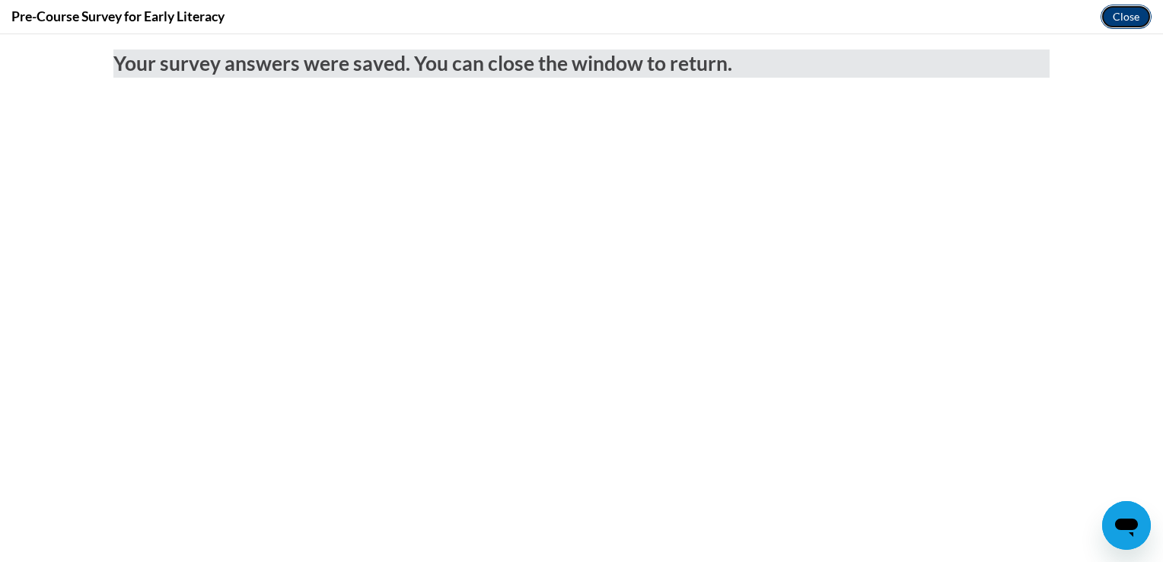
click at [1113, 15] on button "Close" at bounding box center [1126, 17] width 51 height 24
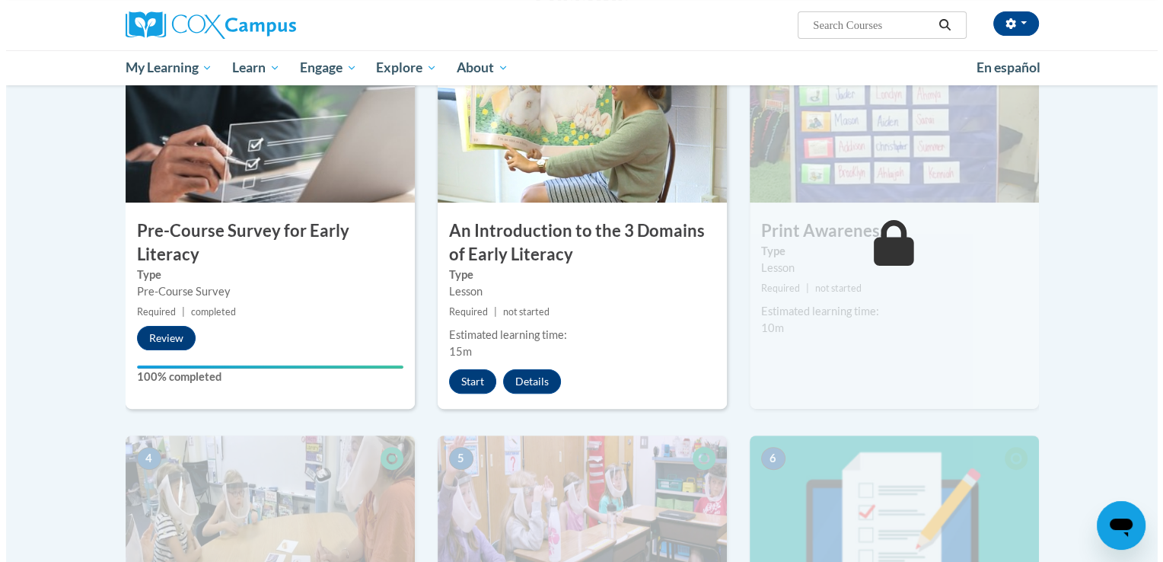
scroll to position [381, 0]
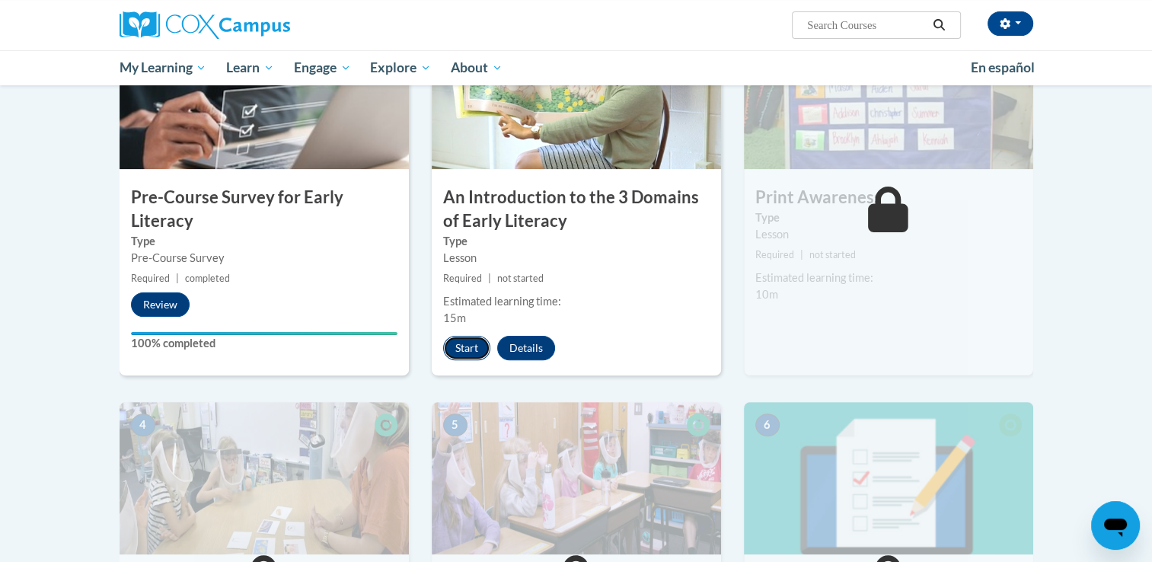
click at [467, 356] on button "Start" at bounding box center [466, 348] width 47 height 24
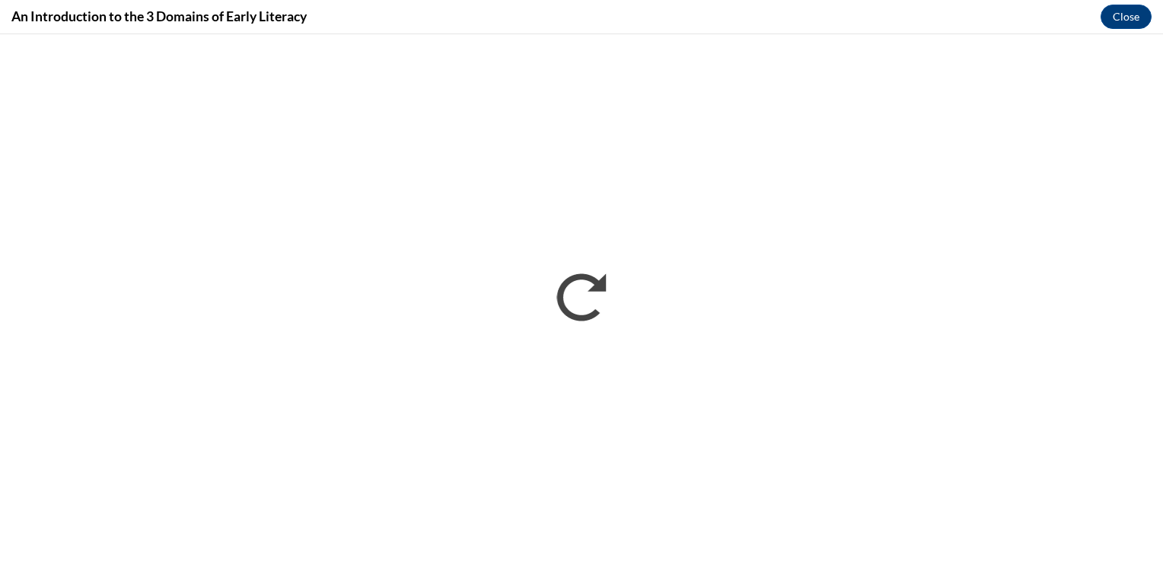
scroll to position [0, 0]
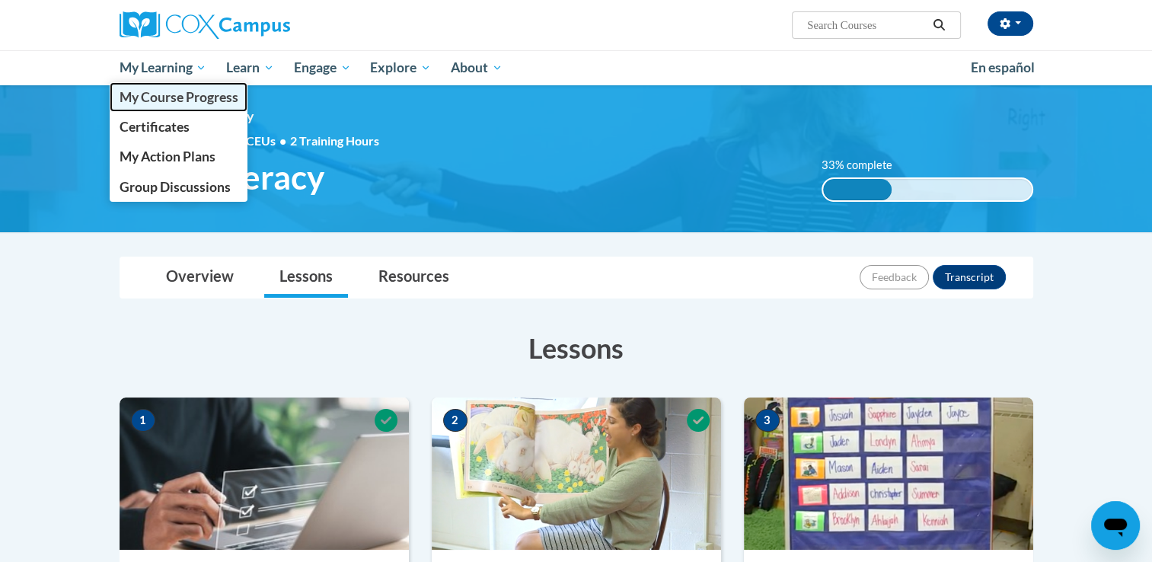
click at [183, 105] on span "My Course Progress" at bounding box center [178, 97] width 119 height 16
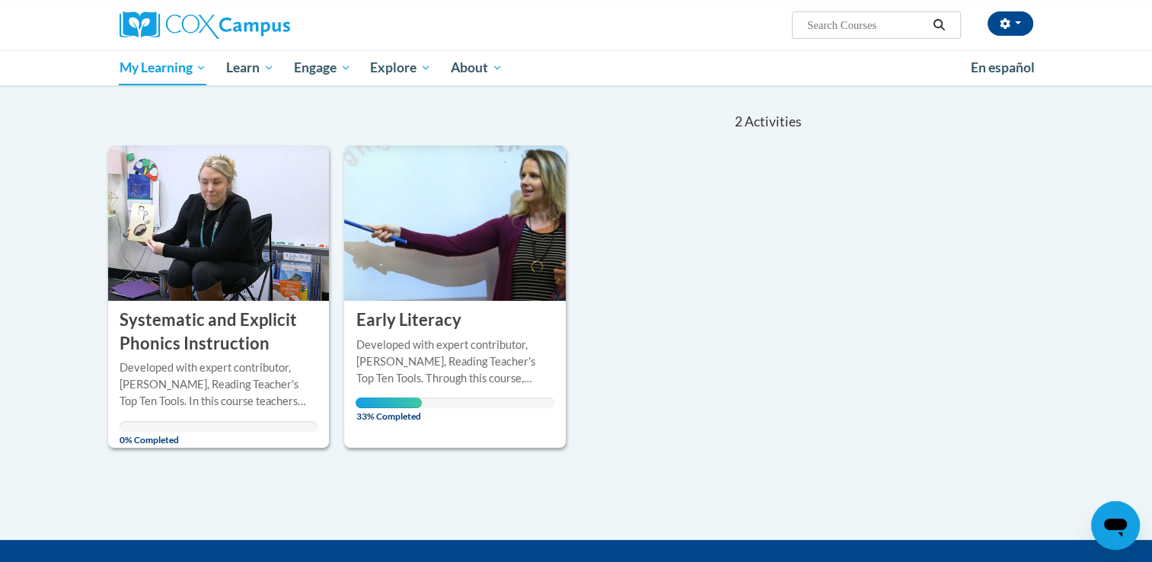
scroll to position [152, 0]
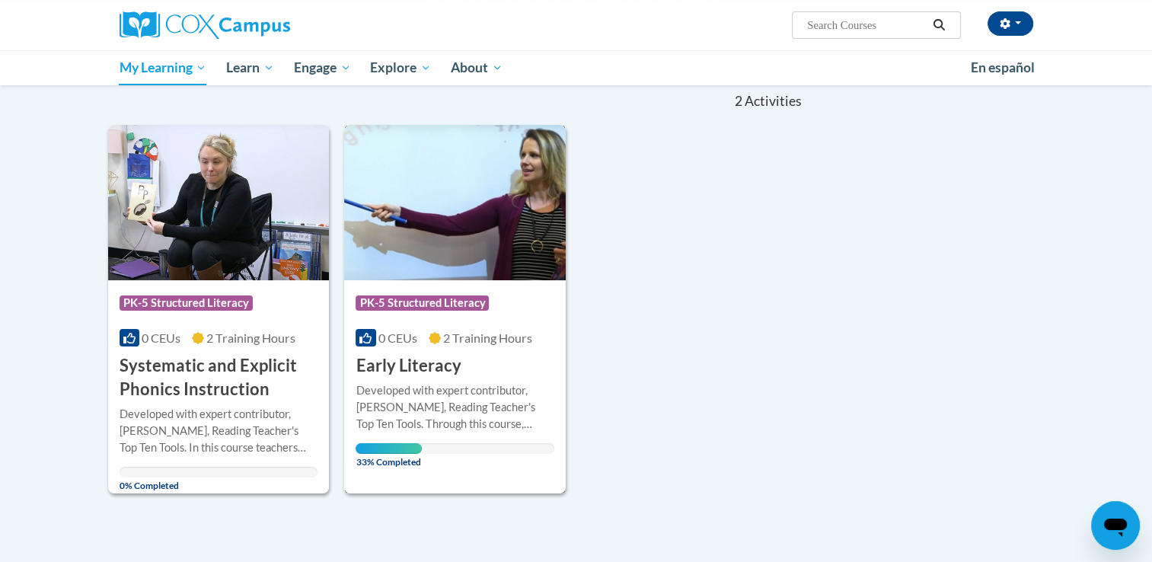
click at [492, 382] on div "Developed with expert contributor, [PERSON_NAME], Reading Teacher's Top Ten Too…" at bounding box center [454, 407] width 199 height 50
